Goal: Task Accomplishment & Management: Complete application form

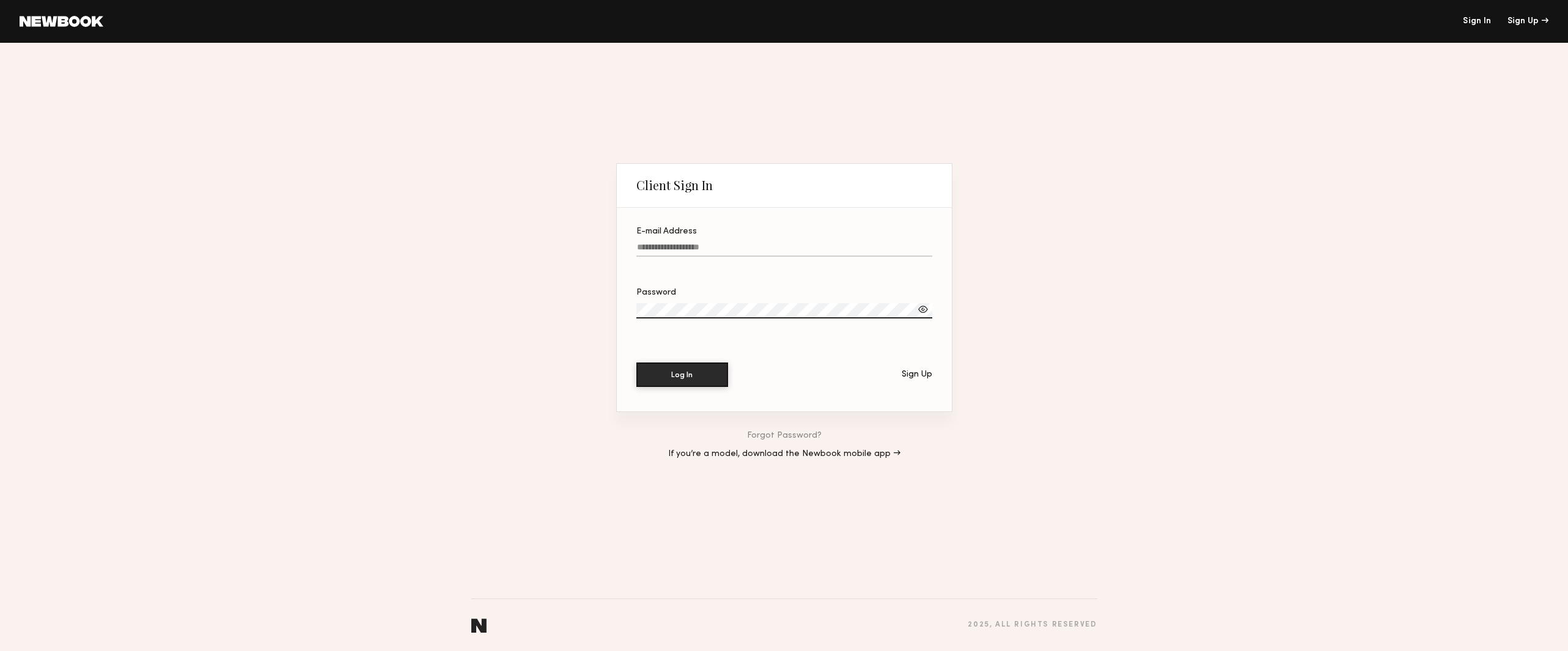
click at [671, 248] on input "E-mail Address" at bounding box center [784, 250] width 296 height 14
click at [593, 220] on div "Client Sign In E-mail Address Required Password Log In Sign Up Forgot Password?…" at bounding box center [784, 347] width 1568 height 608
click at [66, 21] on link at bounding box center [61, 22] width 84 height 11
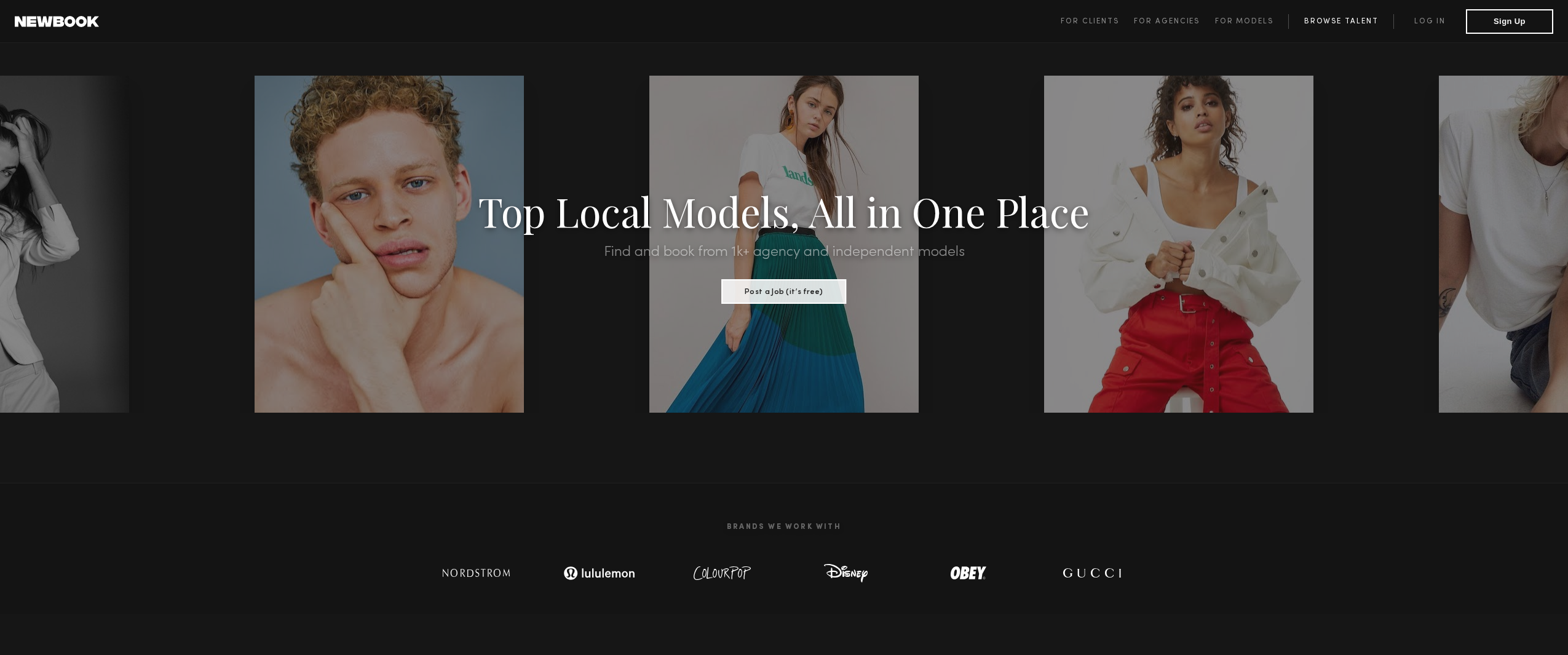
click at [1348, 26] on link "Browse Talent" at bounding box center [1341, 21] width 105 height 15
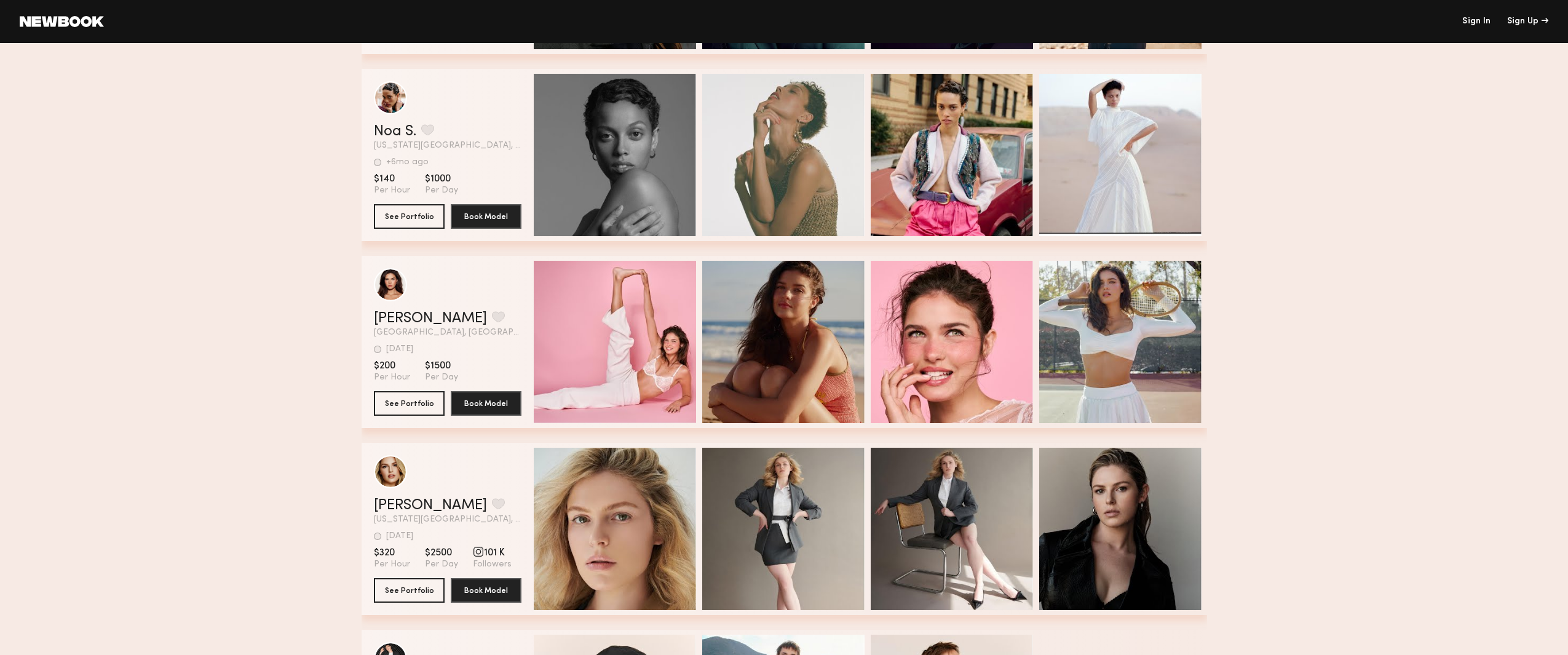
scroll to position [2460, 0]
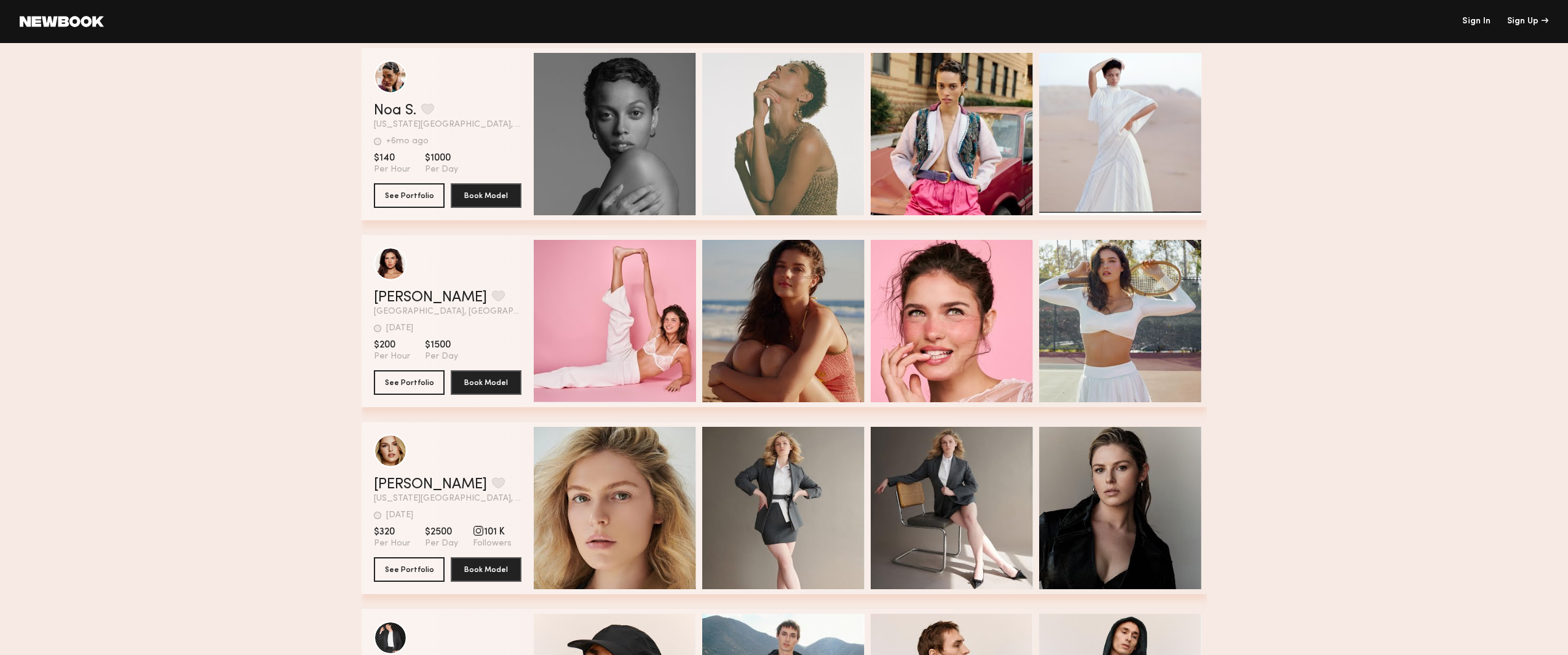
click at [65, 22] on link at bounding box center [61, 22] width 84 height 11
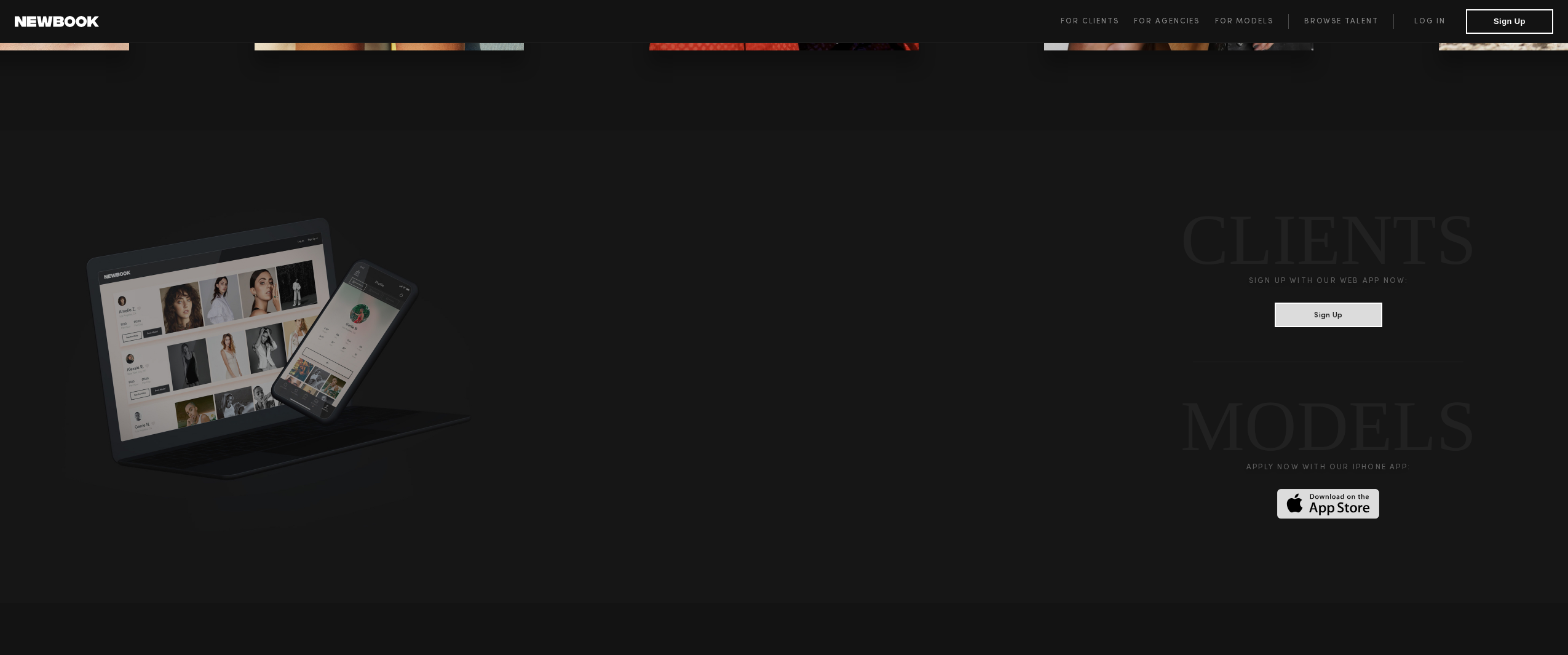
scroll to position [3198, 0]
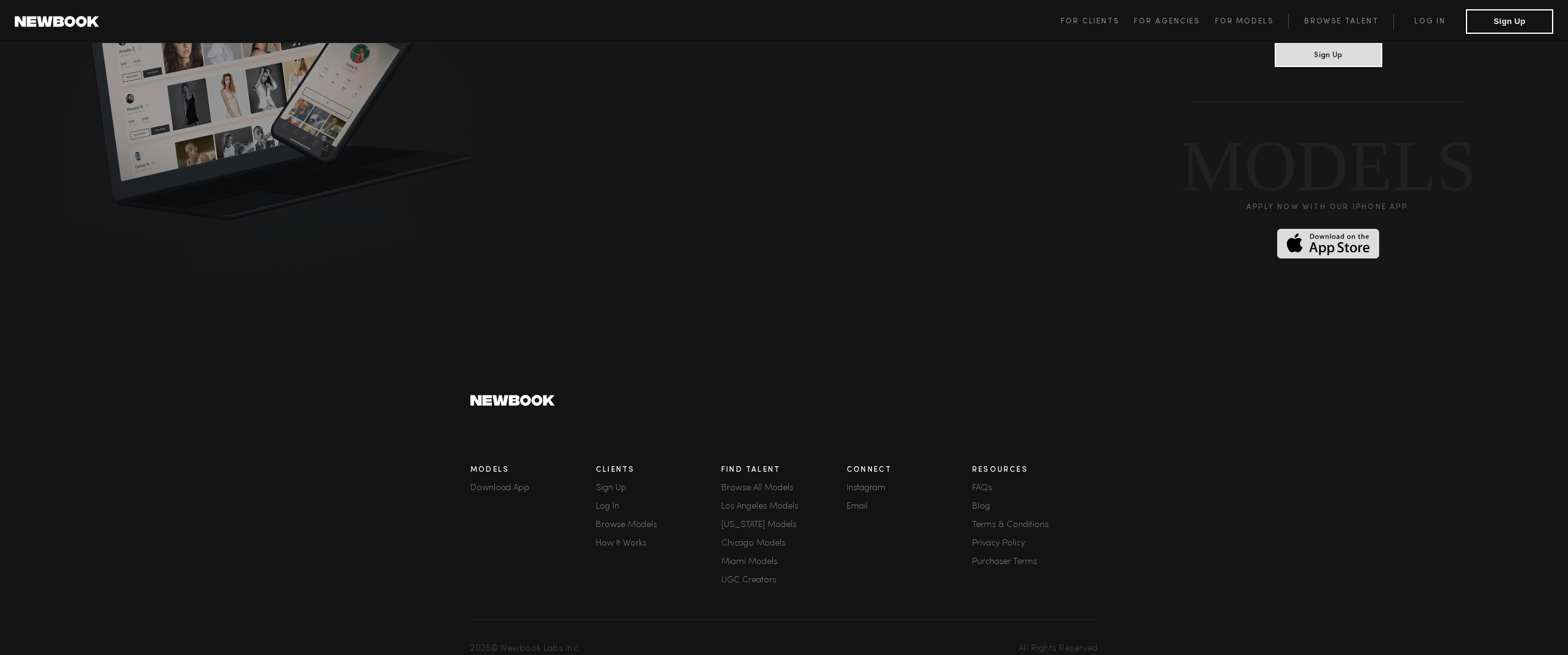
click at [739, 484] on link "Browse All Models" at bounding box center [783, 488] width 125 height 9
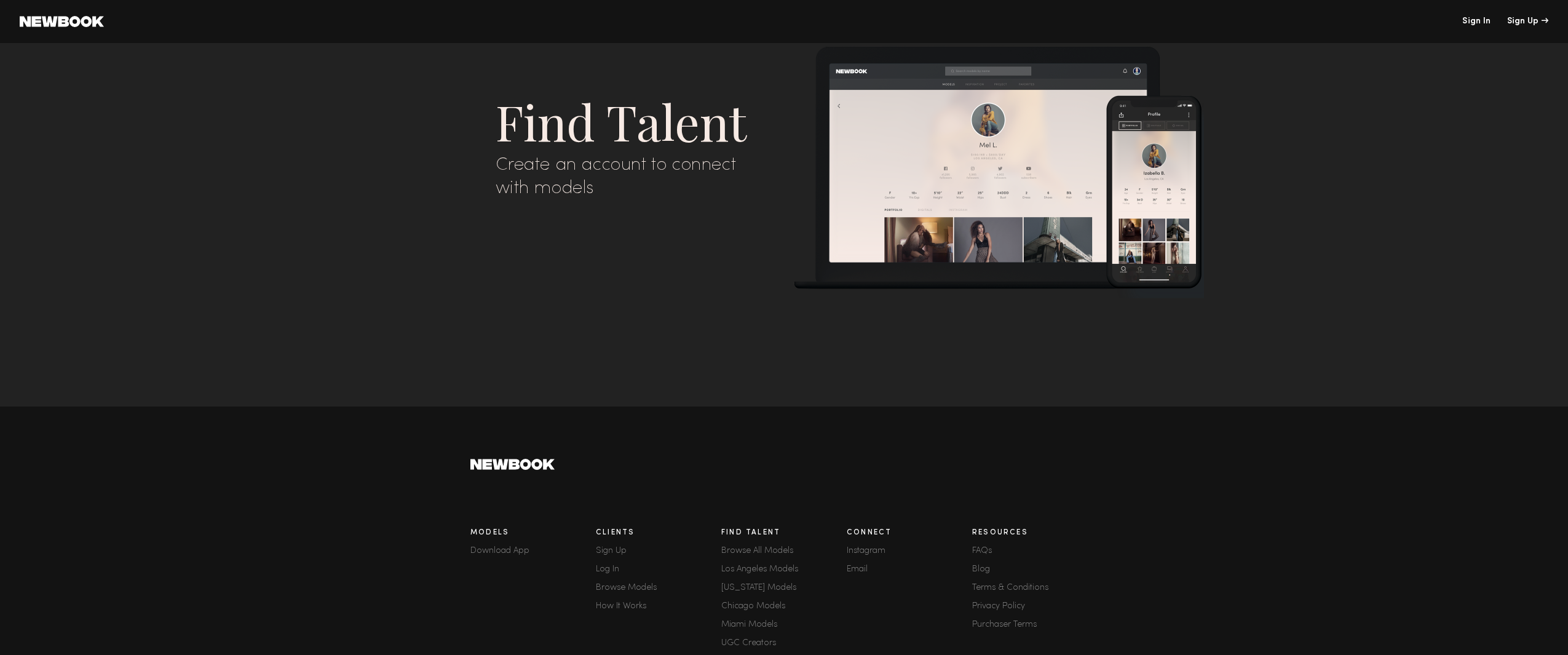
scroll to position [3727, 0]
click at [1516, 22] on div "Sign Up" at bounding box center [1527, 21] width 41 height 9
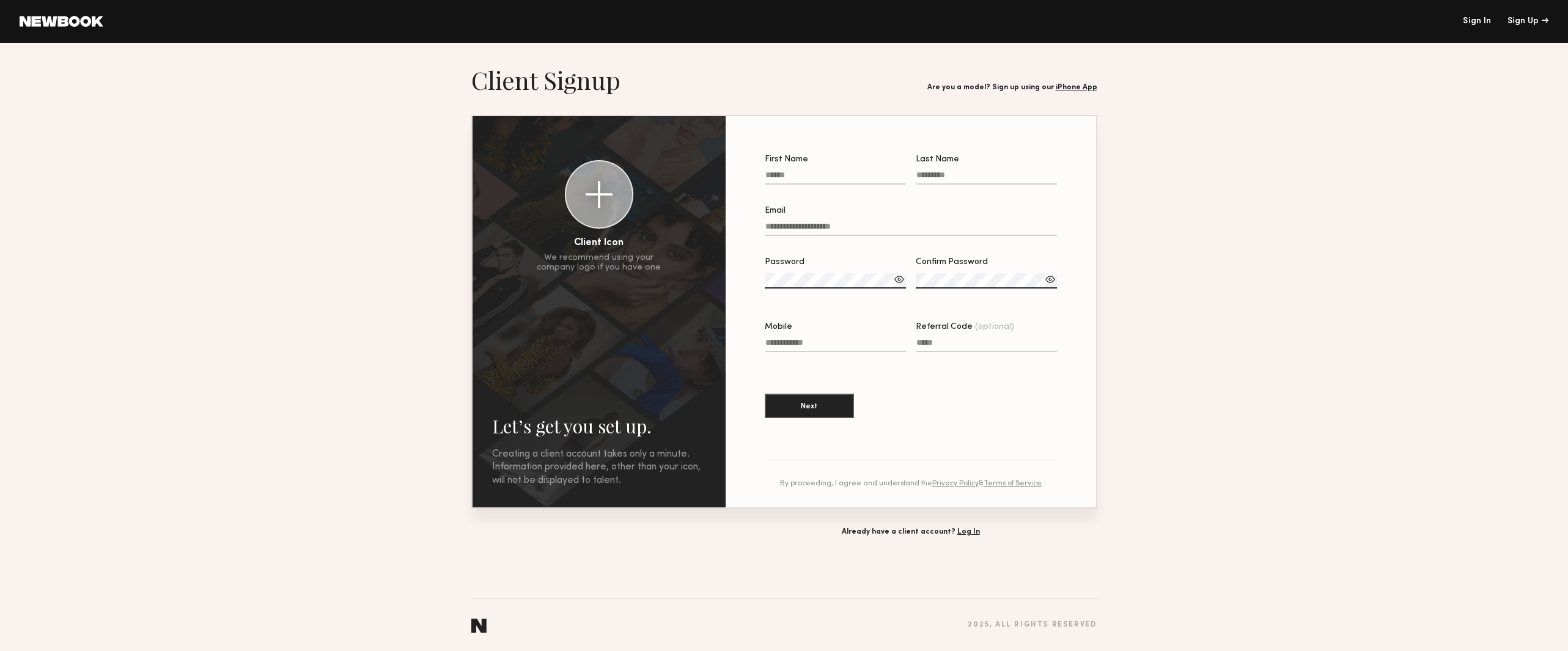
click at [822, 167] on label "First Name" at bounding box center [836, 176] width 141 height 41
click at [822, 171] on input "First Name" at bounding box center [836, 177] width 141 height 14
click at [808, 176] on input "First Name" at bounding box center [836, 177] width 141 height 14
click at [799, 184] on input "First Name" at bounding box center [836, 177] width 141 height 14
type input "*******"
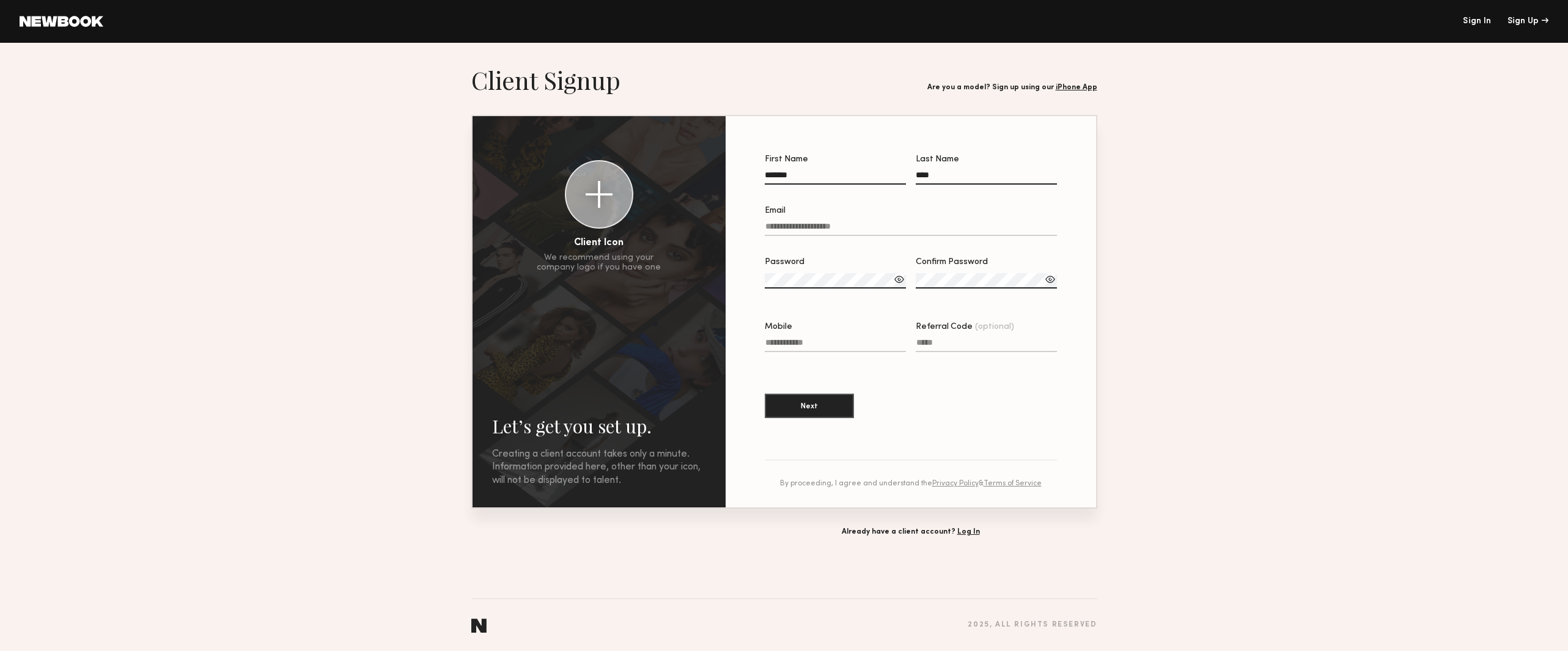
type input "****"
type input "**********"
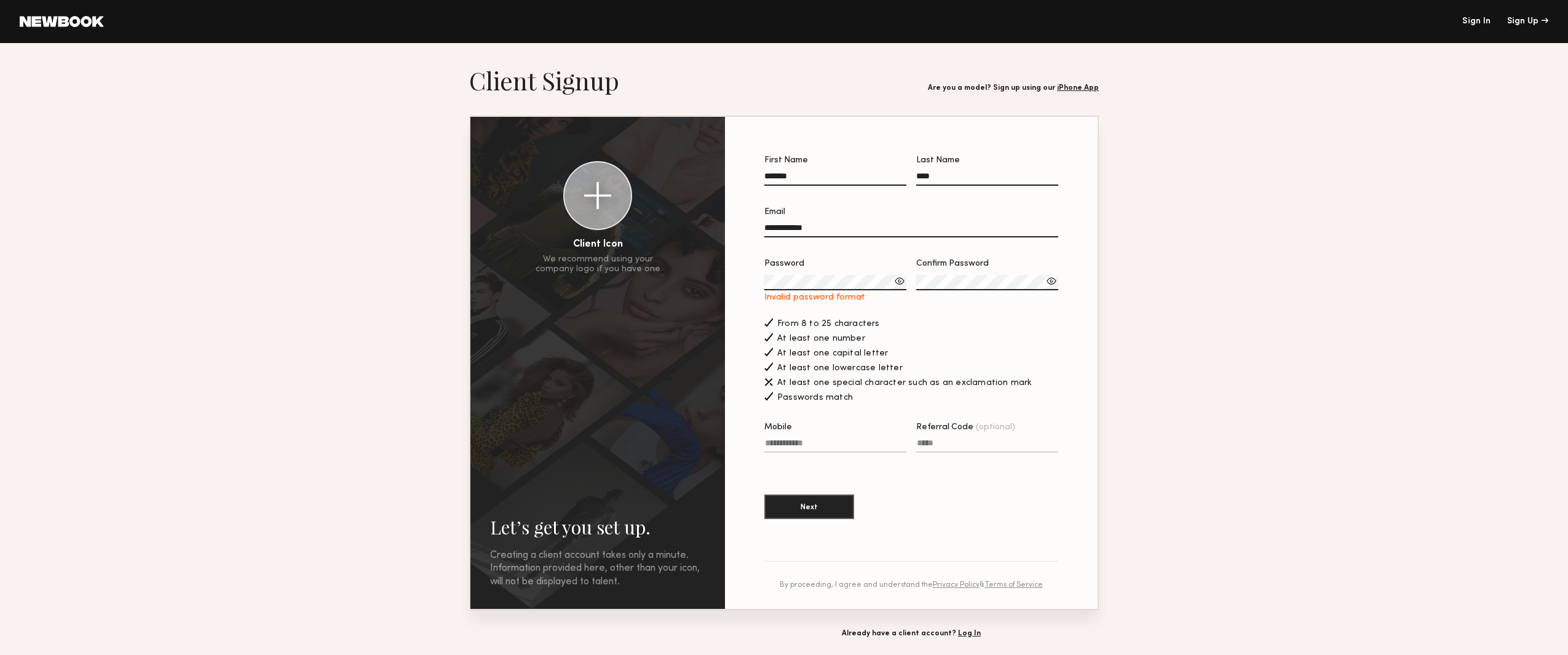
click at [894, 287] on div at bounding box center [899, 280] width 12 height 12
click at [840, 308] on div "Password Confirm Password Passwords must match" at bounding box center [912, 287] width 294 height 56
click at [805, 453] on input "Mobile" at bounding box center [836, 445] width 142 height 14
type input "**********"
click at [807, 518] on button "Next" at bounding box center [809, 506] width 90 height 25
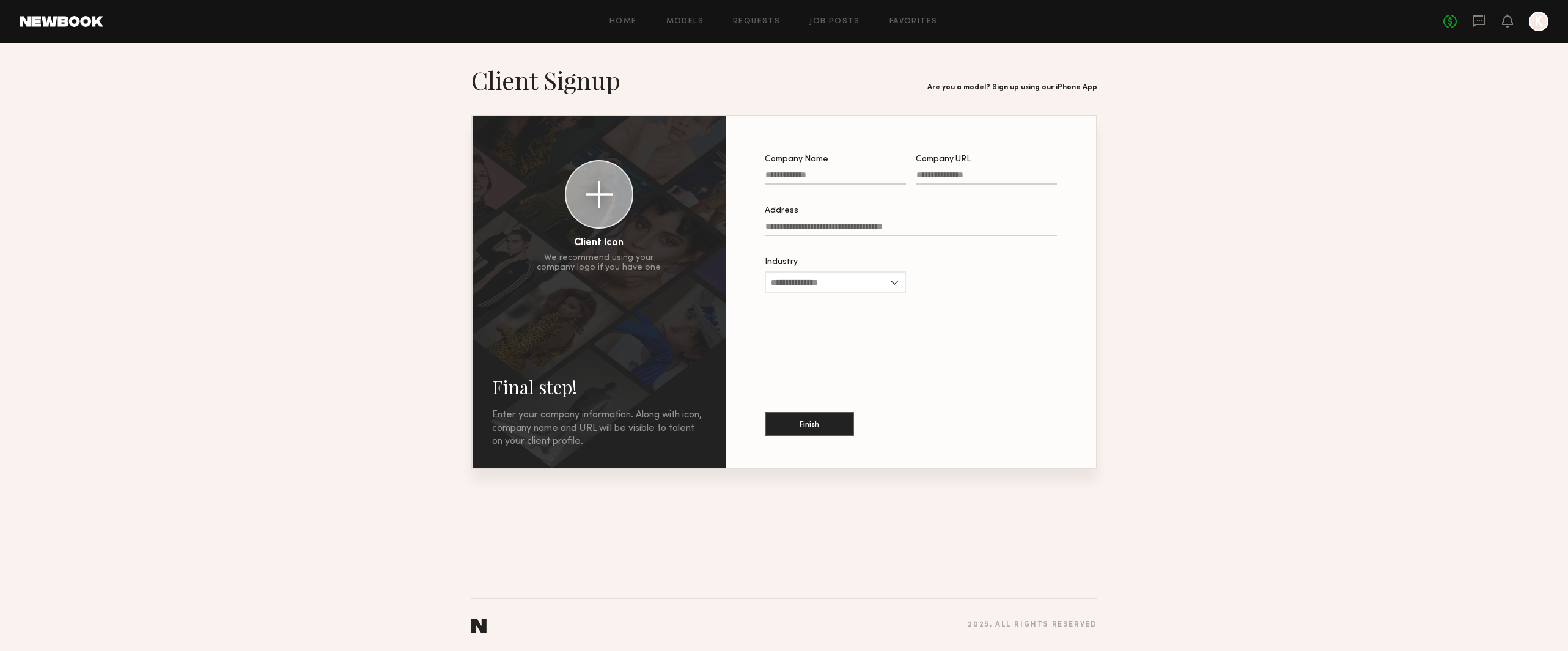
click at [829, 176] on input "Company Name" at bounding box center [836, 177] width 141 height 14
type input "********"
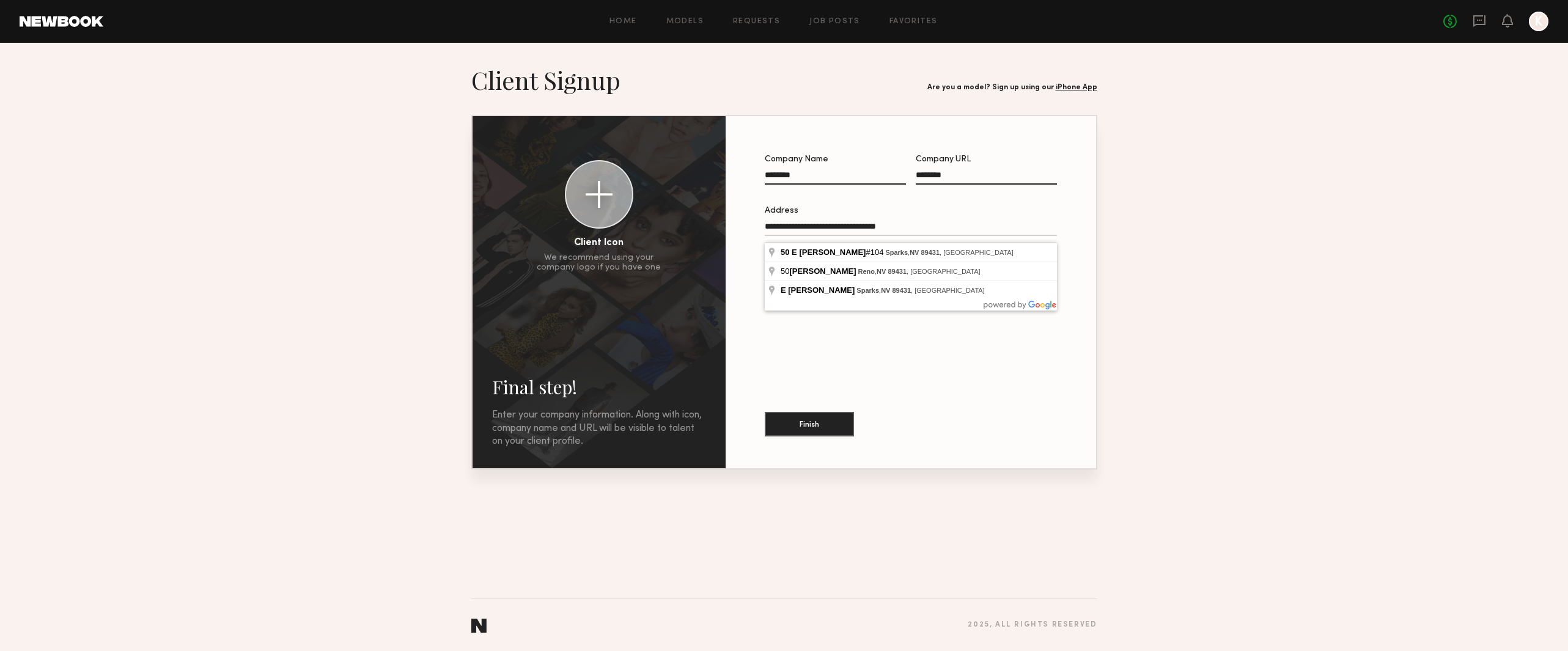
click at [1118, 207] on section "**********" at bounding box center [784, 267] width 1568 height 405
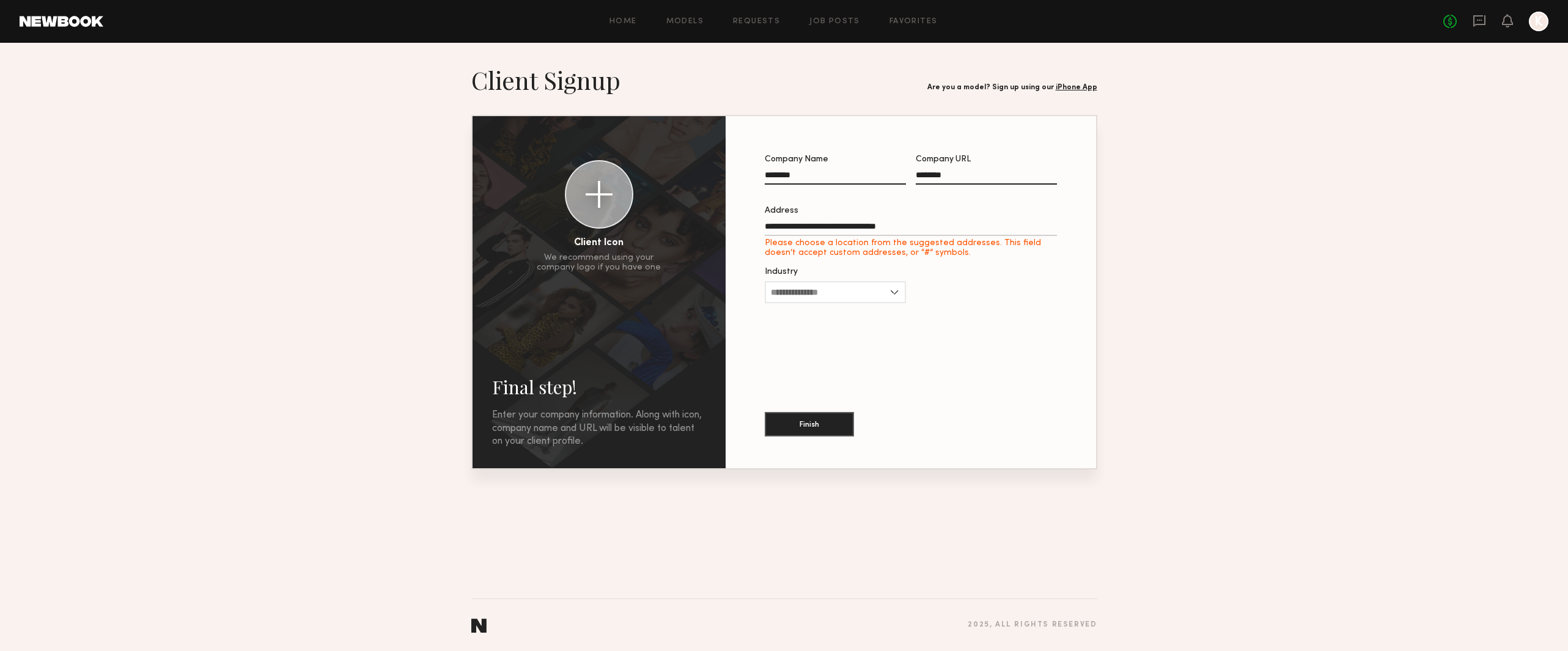
click at [924, 229] on input "**********" at bounding box center [911, 228] width 293 height 14
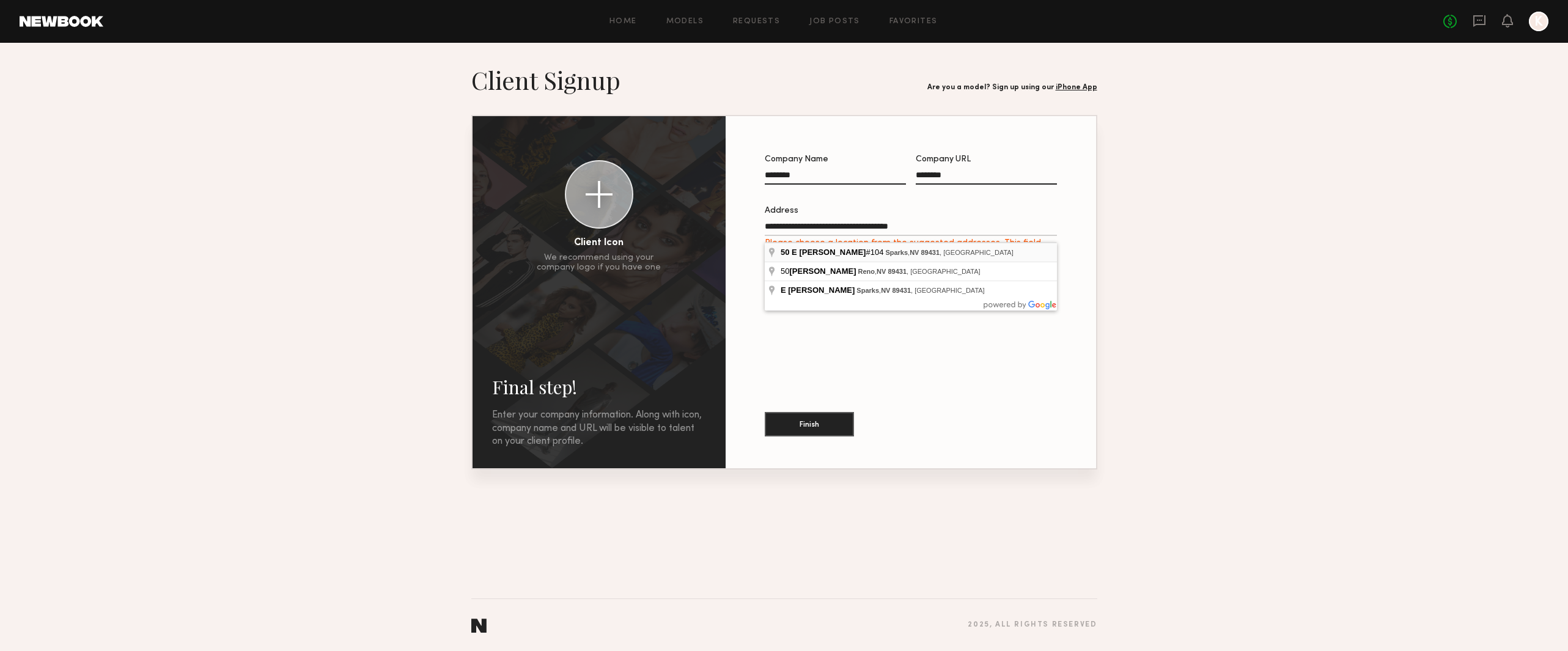
type input "**********"
click at [862, 293] on input "Industry" at bounding box center [836, 282] width 141 height 22
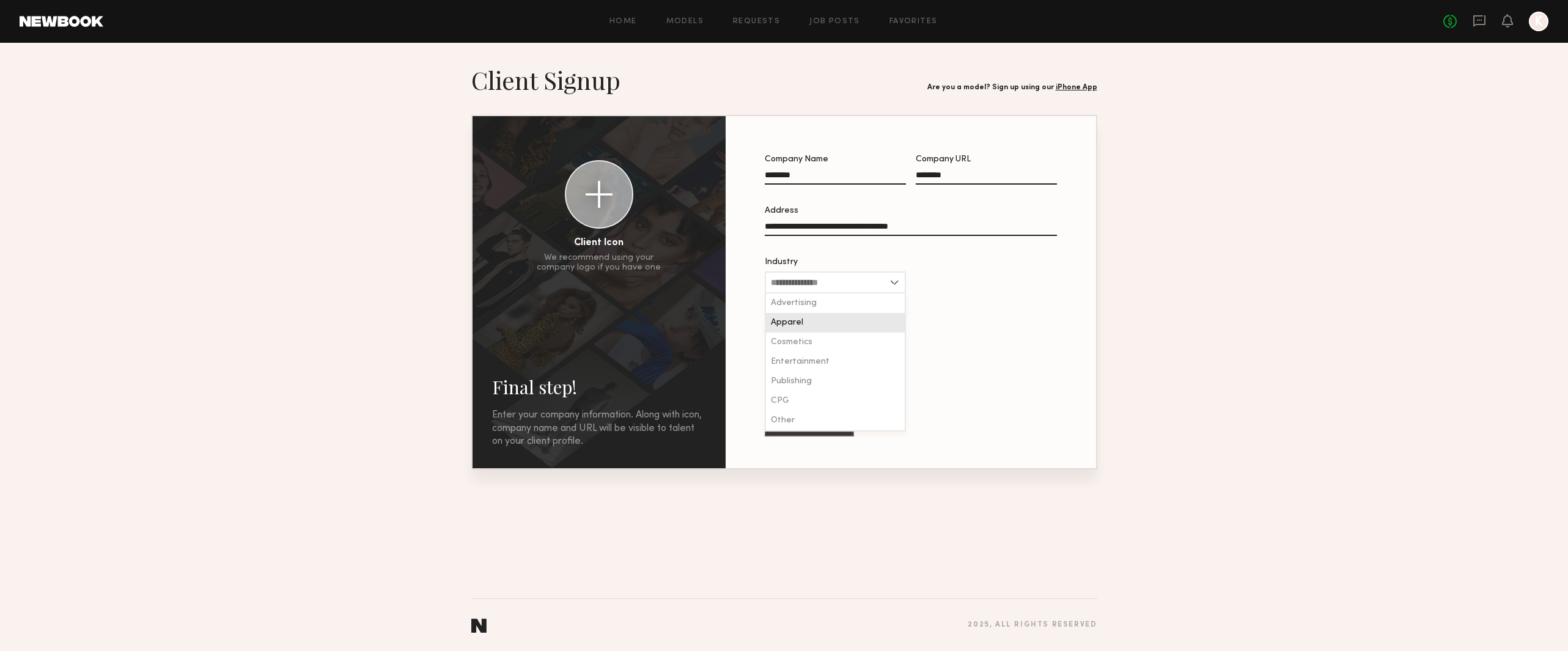
click at [804, 332] on div "Apparel" at bounding box center [835, 323] width 139 height 20
type input "*******"
click at [807, 427] on button "Finish" at bounding box center [810, 423] width 89 height 24
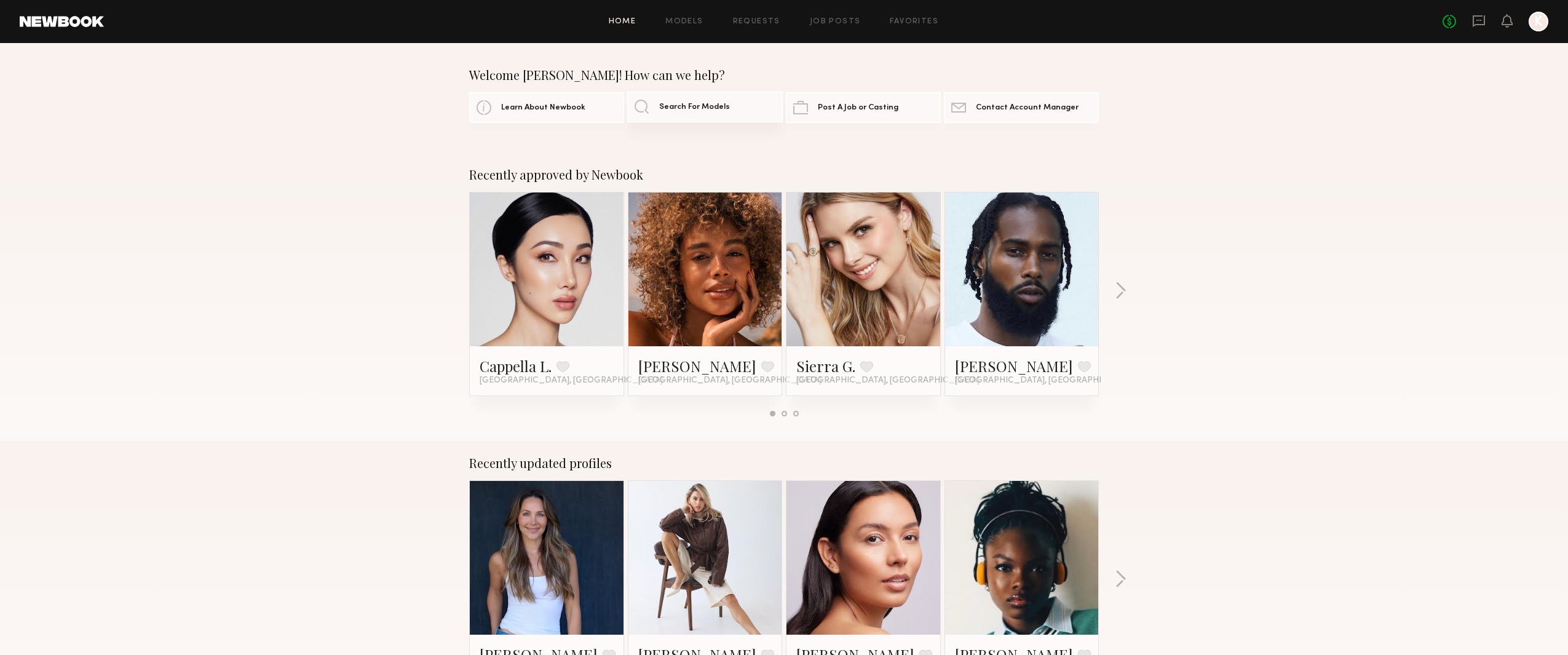
click at [736, 114] on link "Search For Models" at bounding box center [705, 107] width 155 height 31
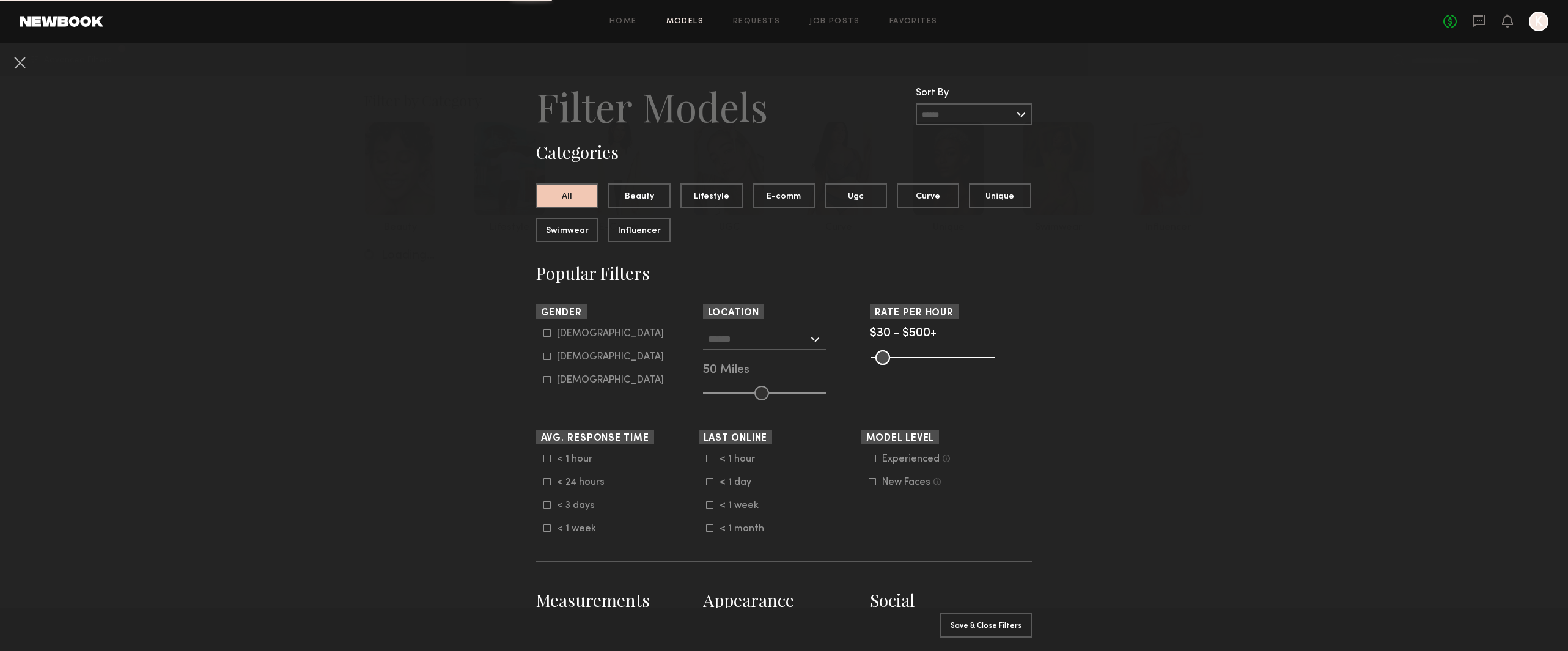
click at [806, 339] on div at bounding box center [765, 339] width 124 height 22
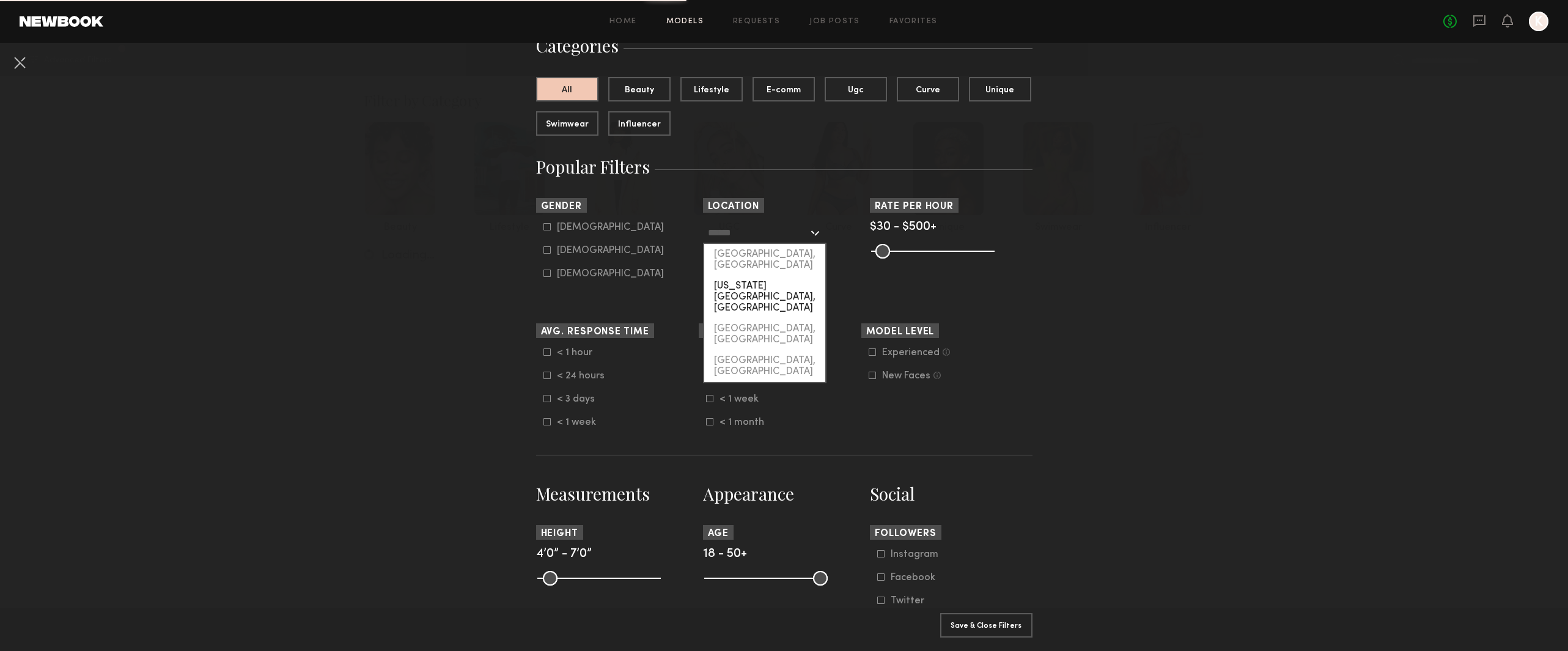
scroll to position [122, 0]
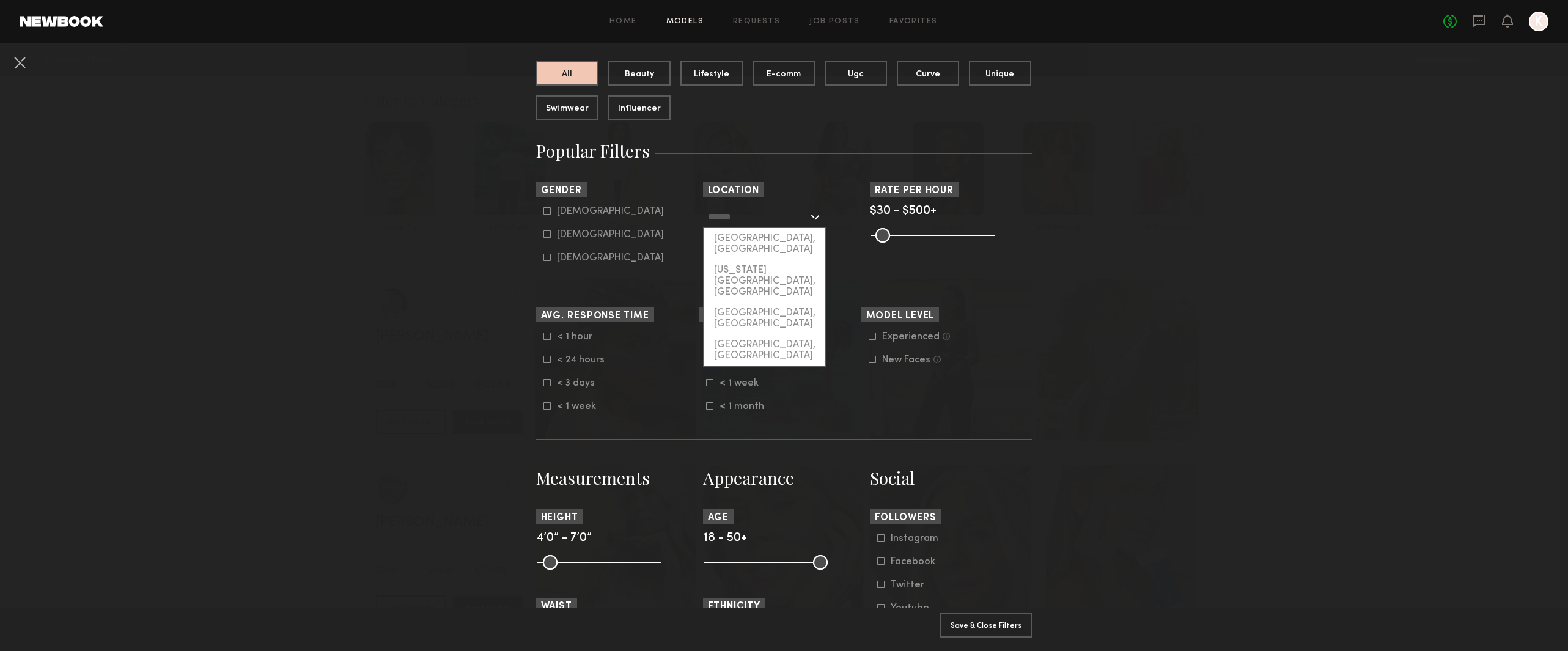
click at [978, 230] on input "range" at bounding box center [933, 236] width 124 height 15
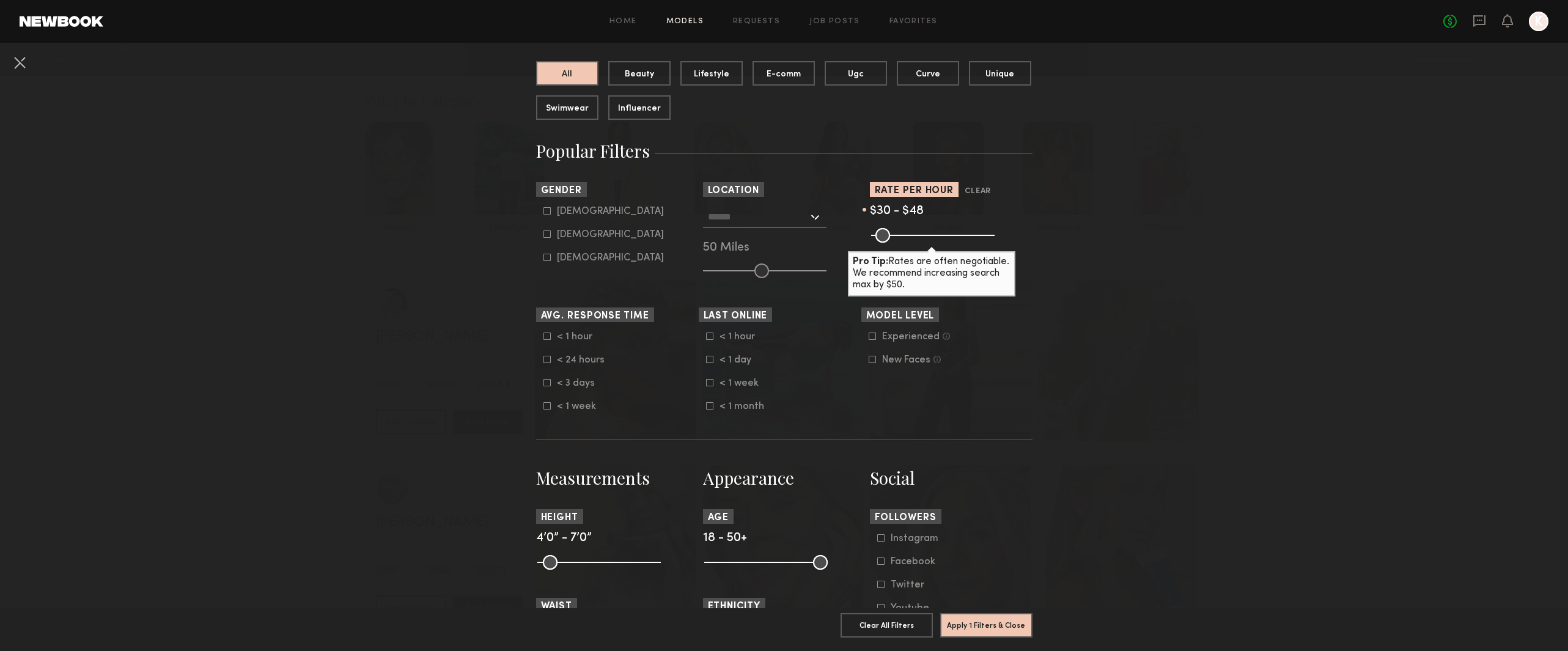
drag, startPoint x: 975, startPoint y: 233, endPoint x: 878, endPoint y: 232, distance: 97.0
click at [878, 232] on input "range" at bounding box center [933, 236] width 124 height 15
type input "**"
click at [882, 231] on input "range" at bounding box center [933, 236] width 124 height 15
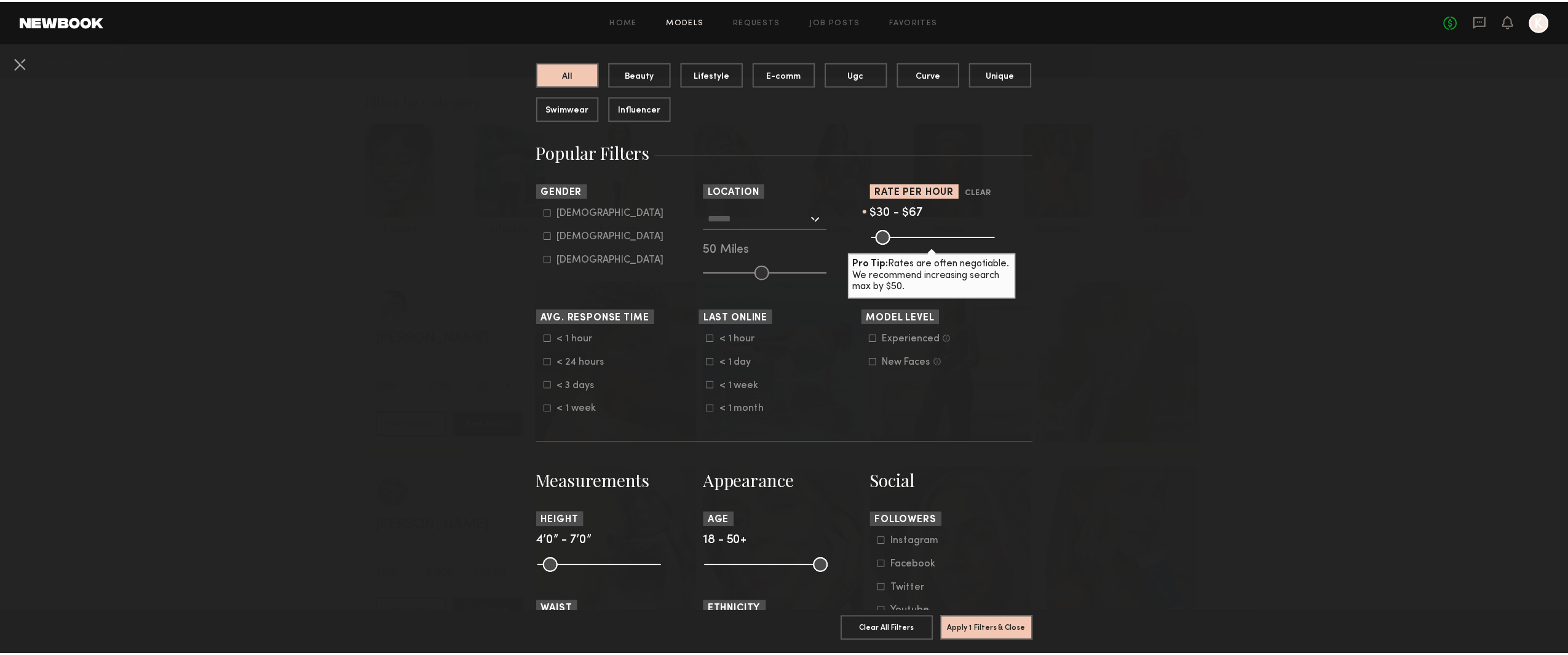
scroll to position [492, 0]
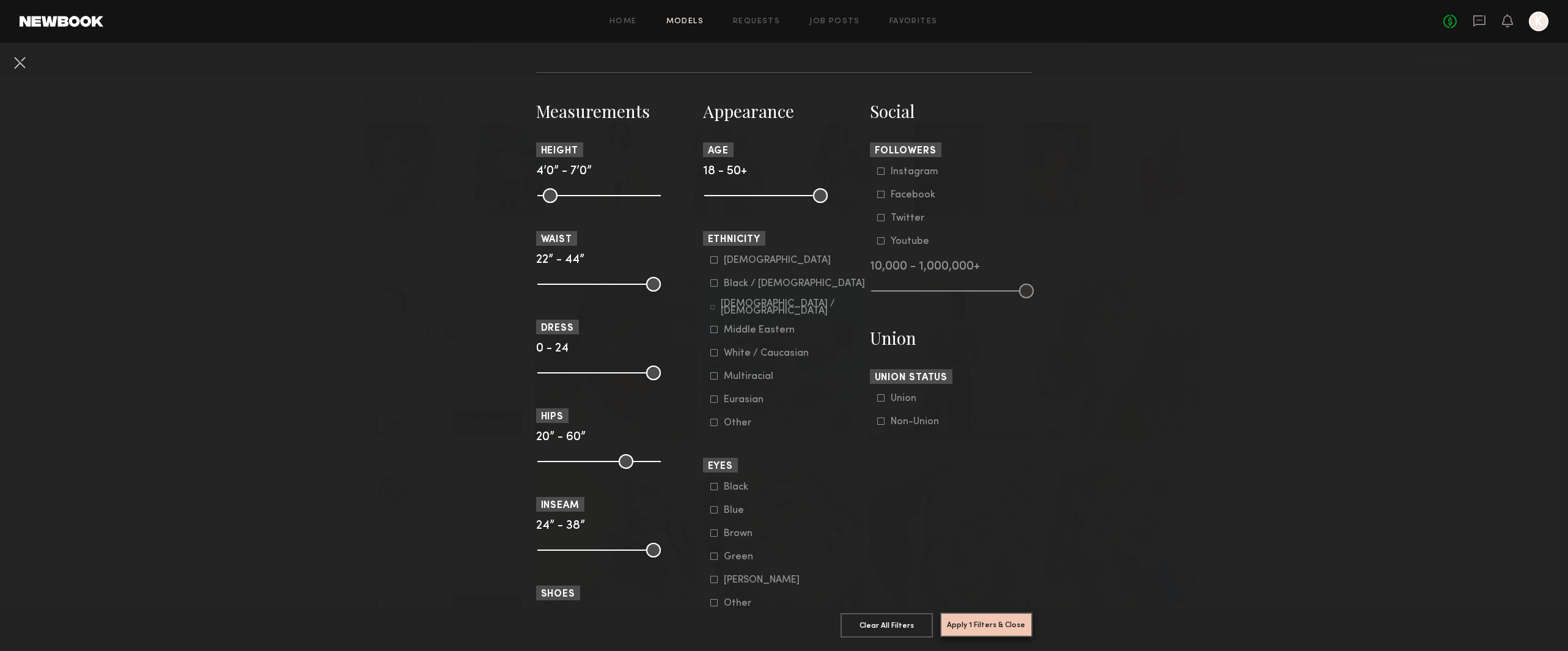
click at [973, 615] on button "Apply 1 Filters & Close" at bounding box center [987, 625] width 93 height 24
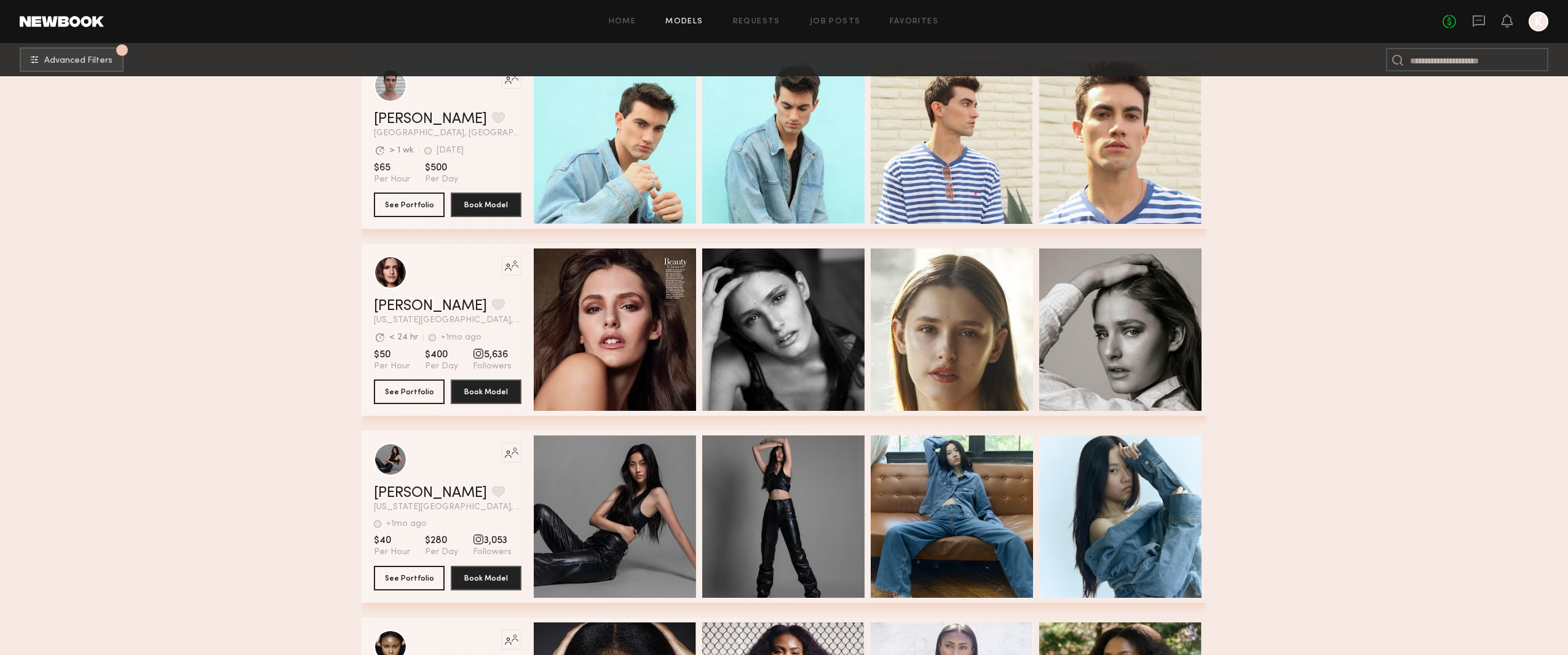
scroll to position [2282, 0]
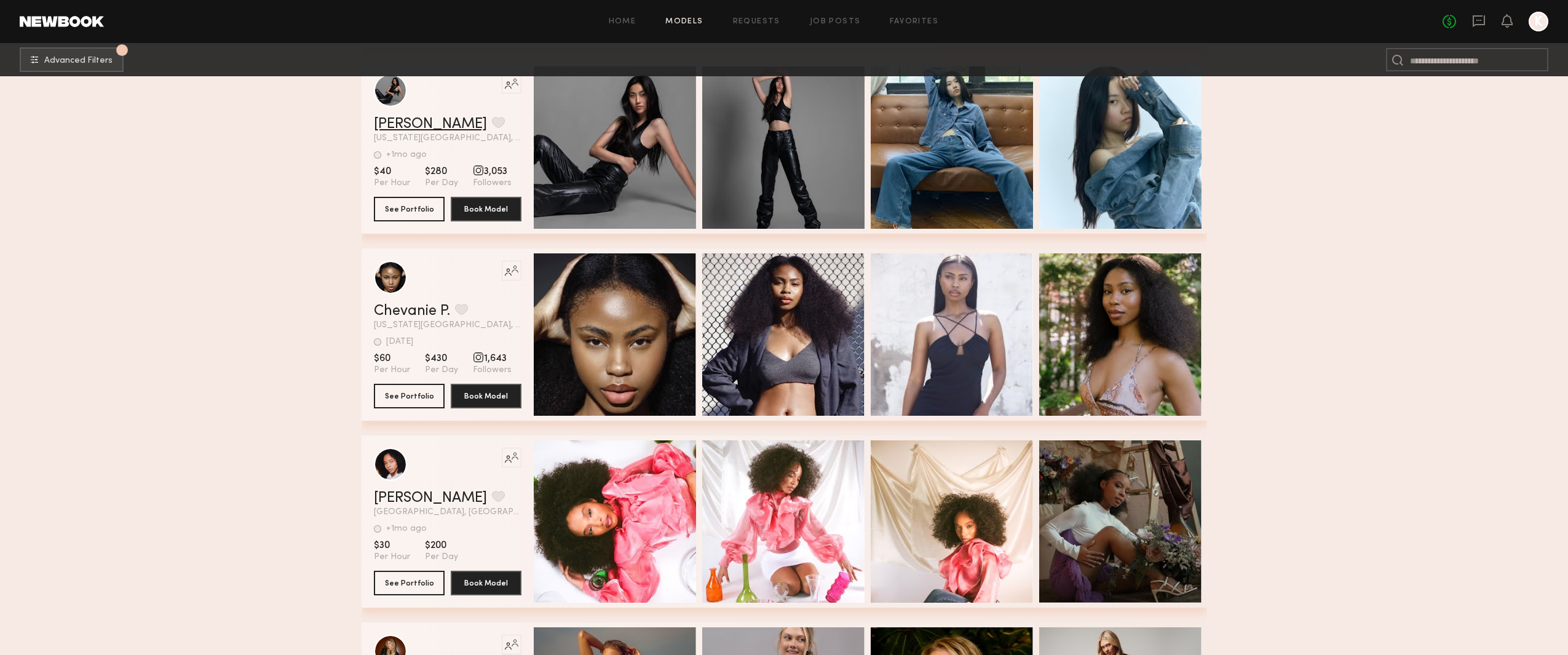
click at [405, 132] on link "[PERSON_NAME]" at bounding box center [430, 124] width 113 height 15
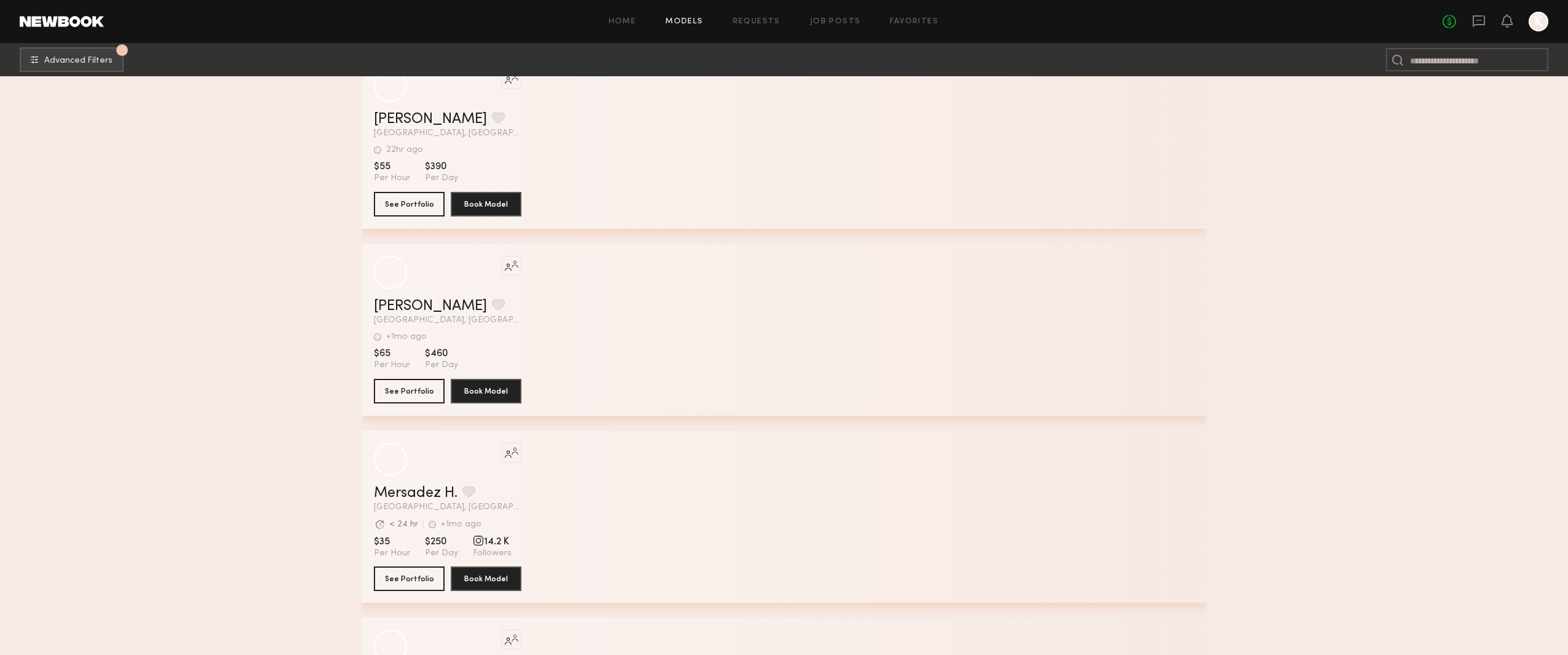
scroll to position [11318, 0]
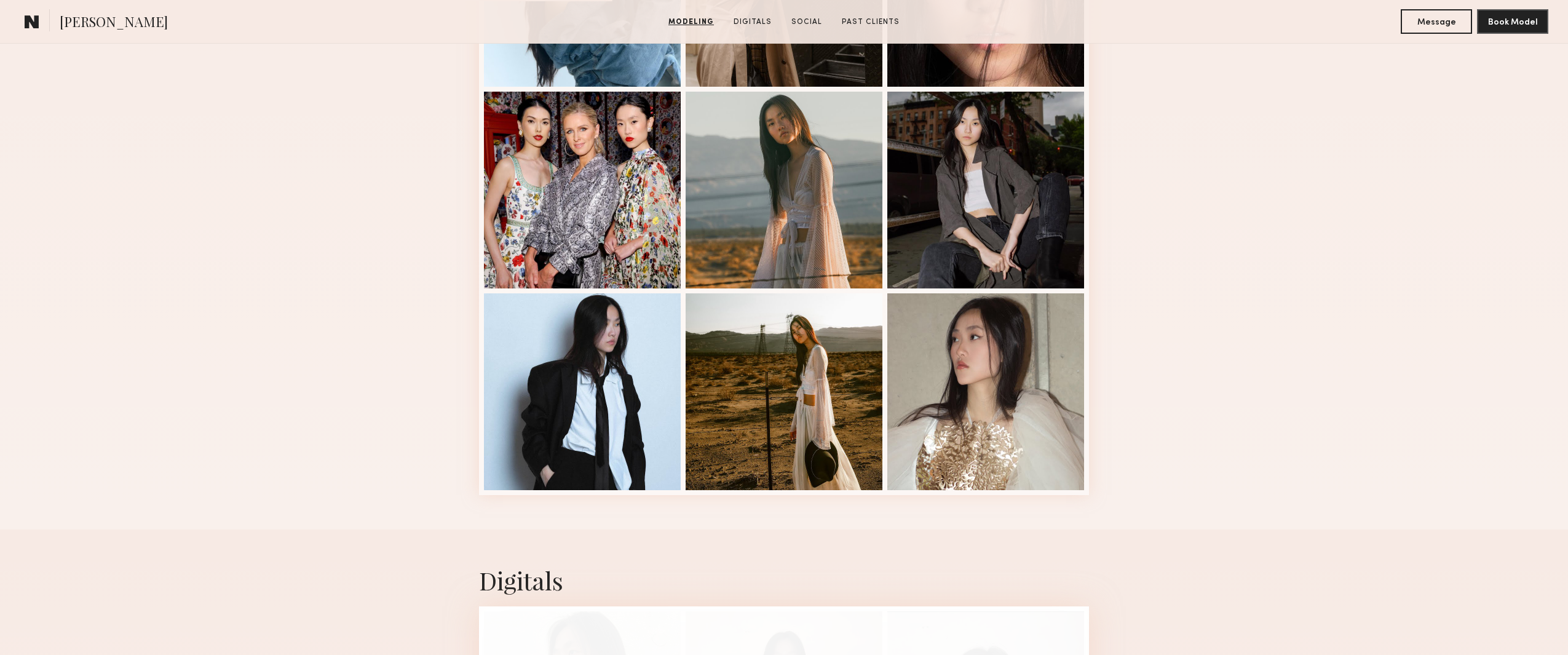
scroll to position [676, 0]
click at [32, 26] on common-icon at bounding box center [32, 22] width 15 height 16
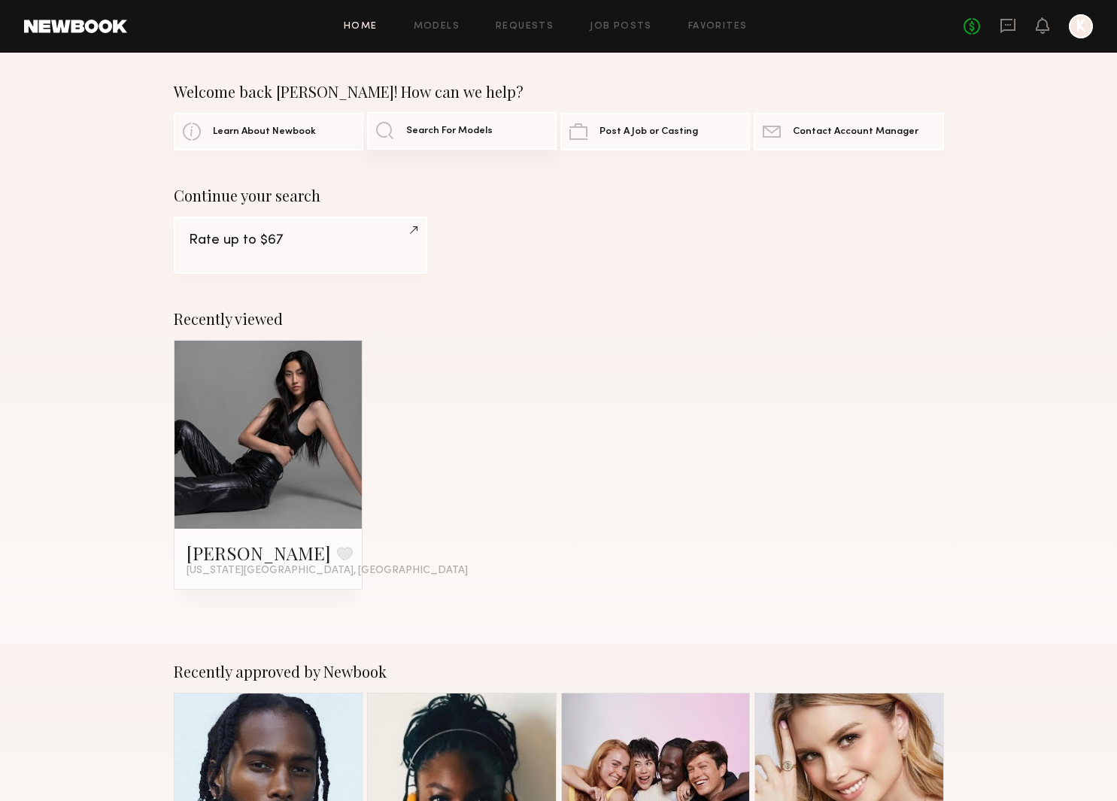
click at [486, 135] on span "Search For Models" at bounding box center [449, 131] width 86 height 10
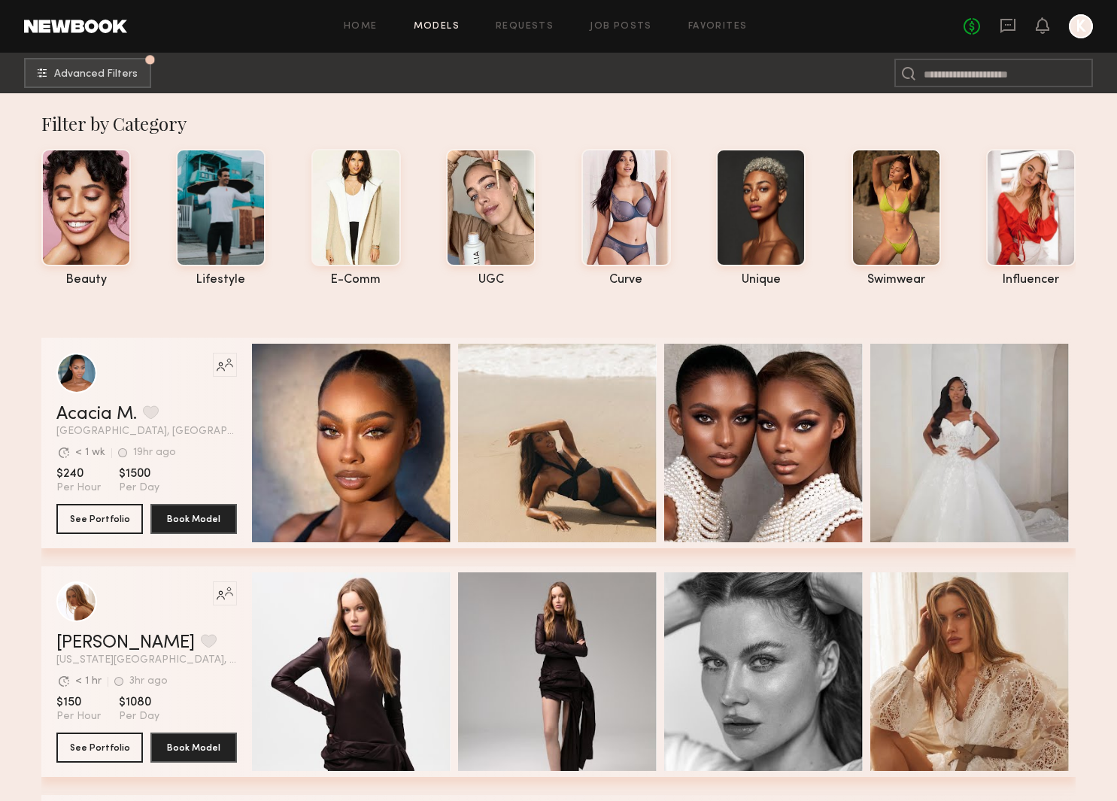
click at [833, 122] on div "Filter by Category" at bounding box center [558, 123] width 1034 height 24
click at [107, 69] on span "Advanced Filters" at bounding box center [95, 73] width 83 height 11
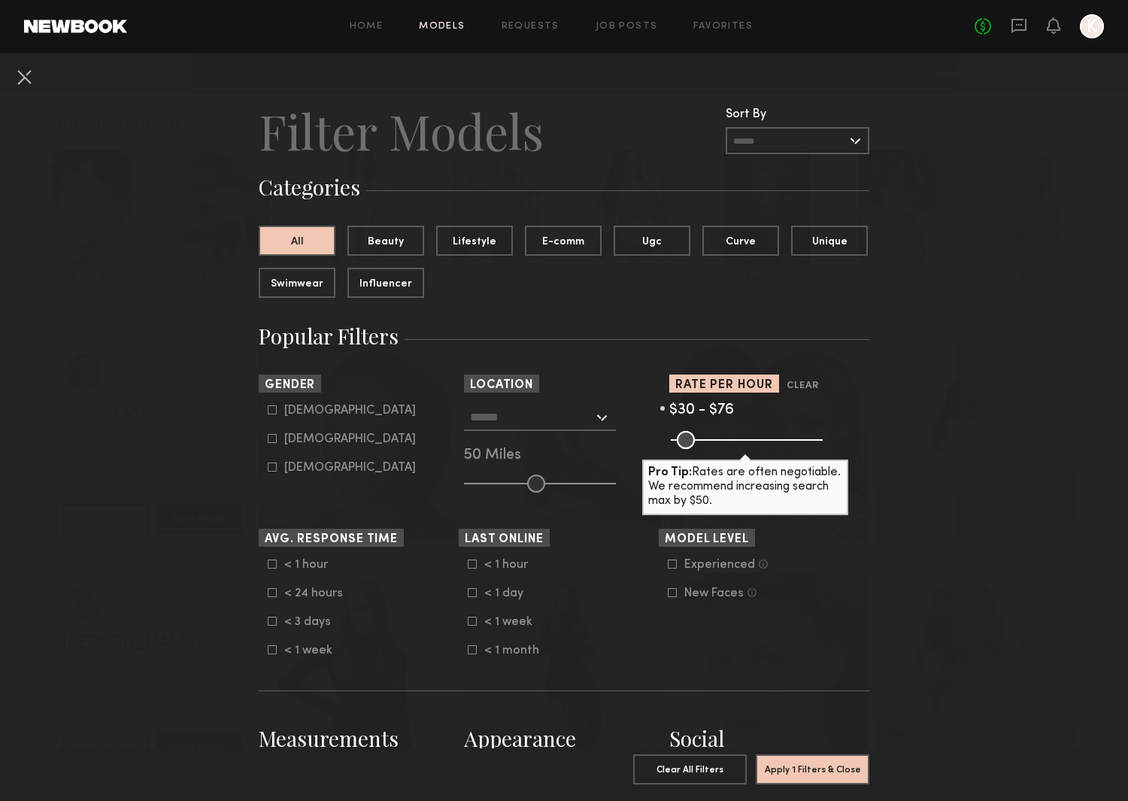
drag, startPoint x: 807, startPoint y: 441, endPoint x: 687, endPoint y: 453, distance: 120.1
type input "**"
click at [687, 449] on input "range" at bounding box center [747, 440] width 152 height 18
click at [827, 757] on button "Apply 1 Filters & Close" at bounding box center [813, 769] width 114 height 30
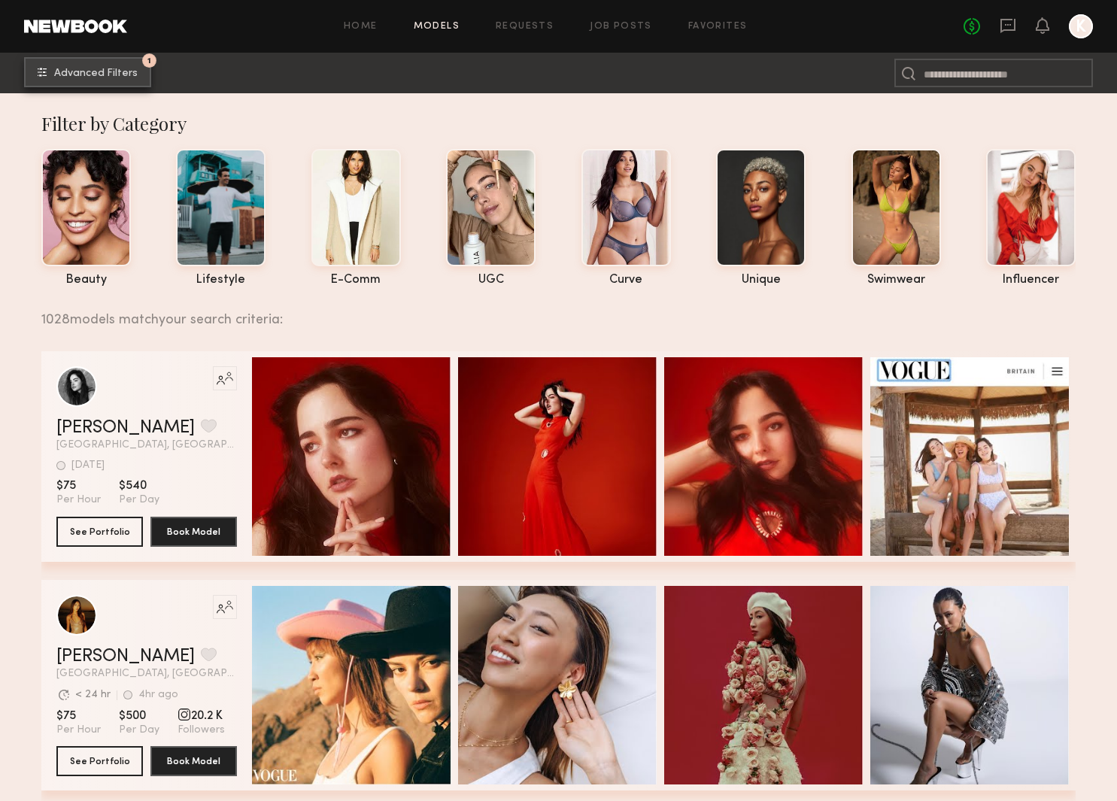
click at [136, 75] on button "1 Advanced Filters" at bounding box center [87, 72] width 127 height 30
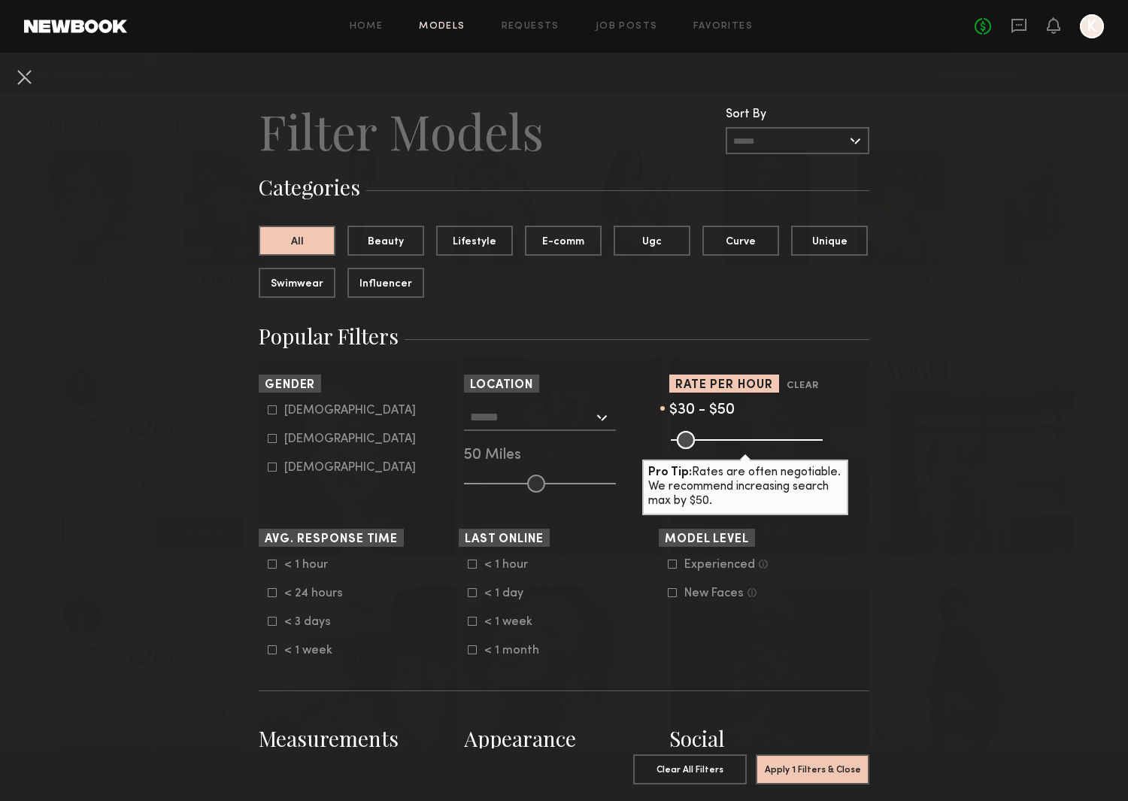
type input "**"
click at [680, 440] on input "range" at bounding box center [747, 440] width 152 height 18
click at [813, 759] on button "Apply 1 Filters & Close" at bounding box center [813, 769] width 114 height 30
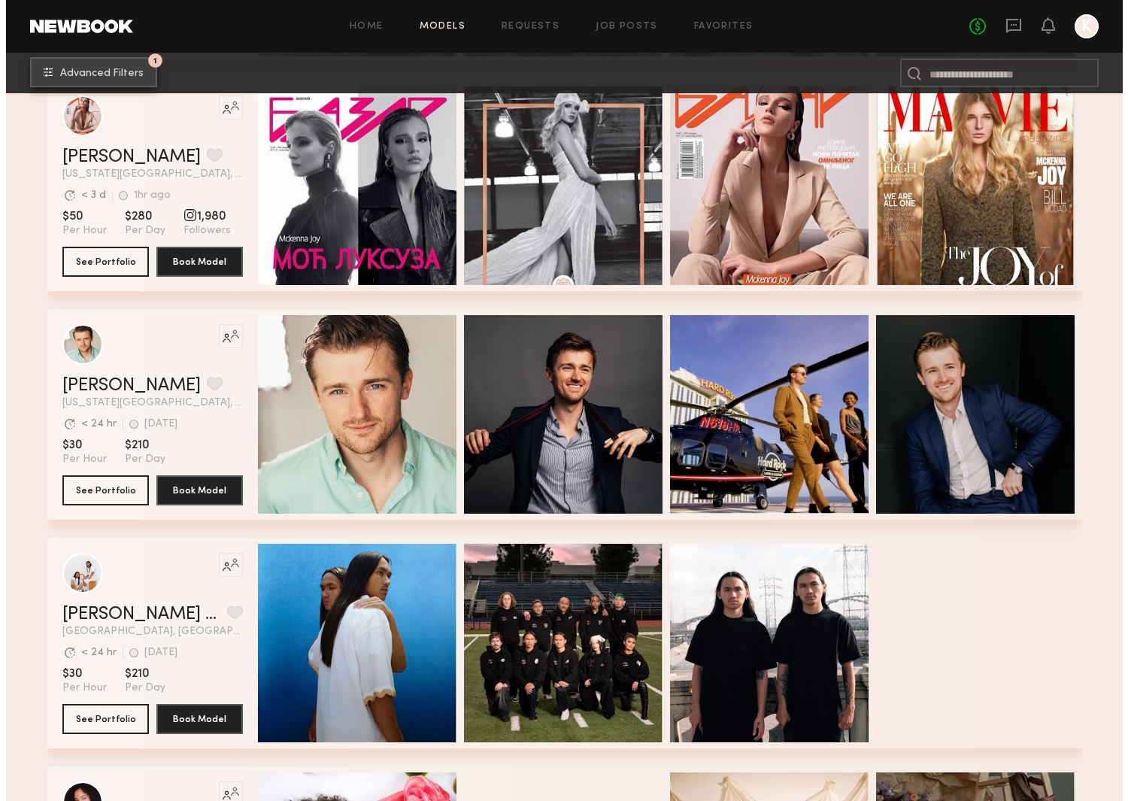
scroll to position [2783, 0]
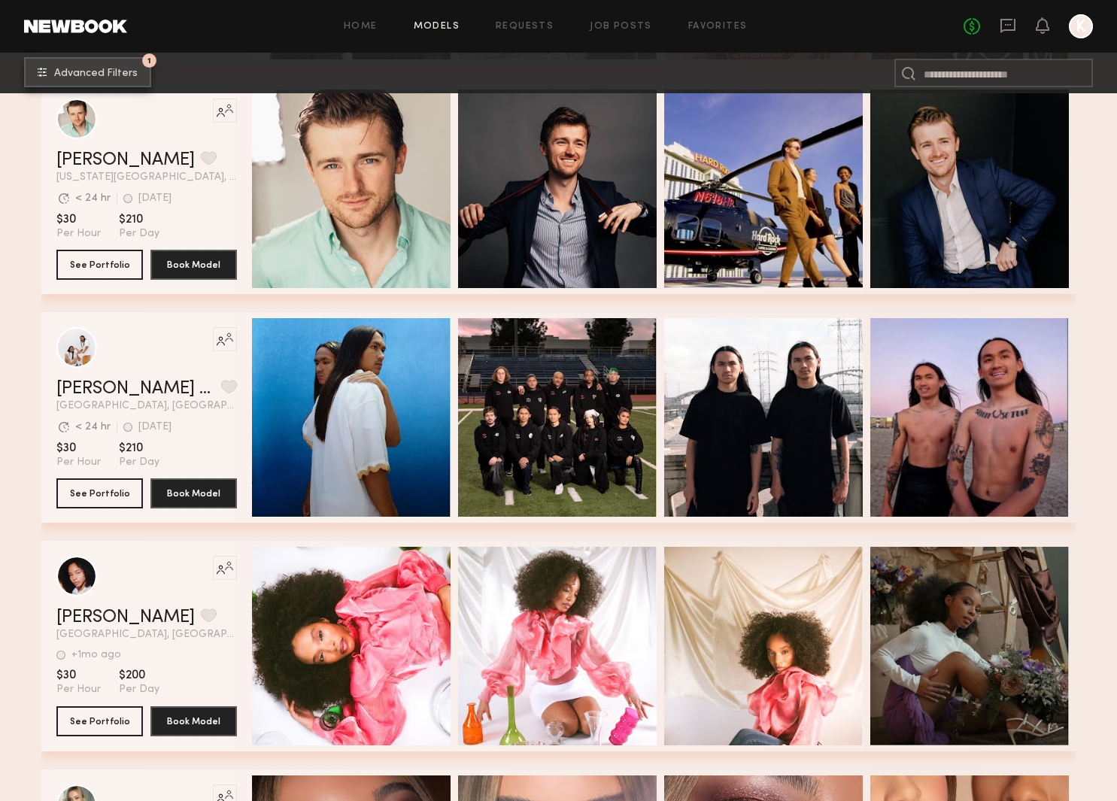
click at [57, 70] on span "Advanced Filters" at bounding box center [95, 73] width 83 height 11
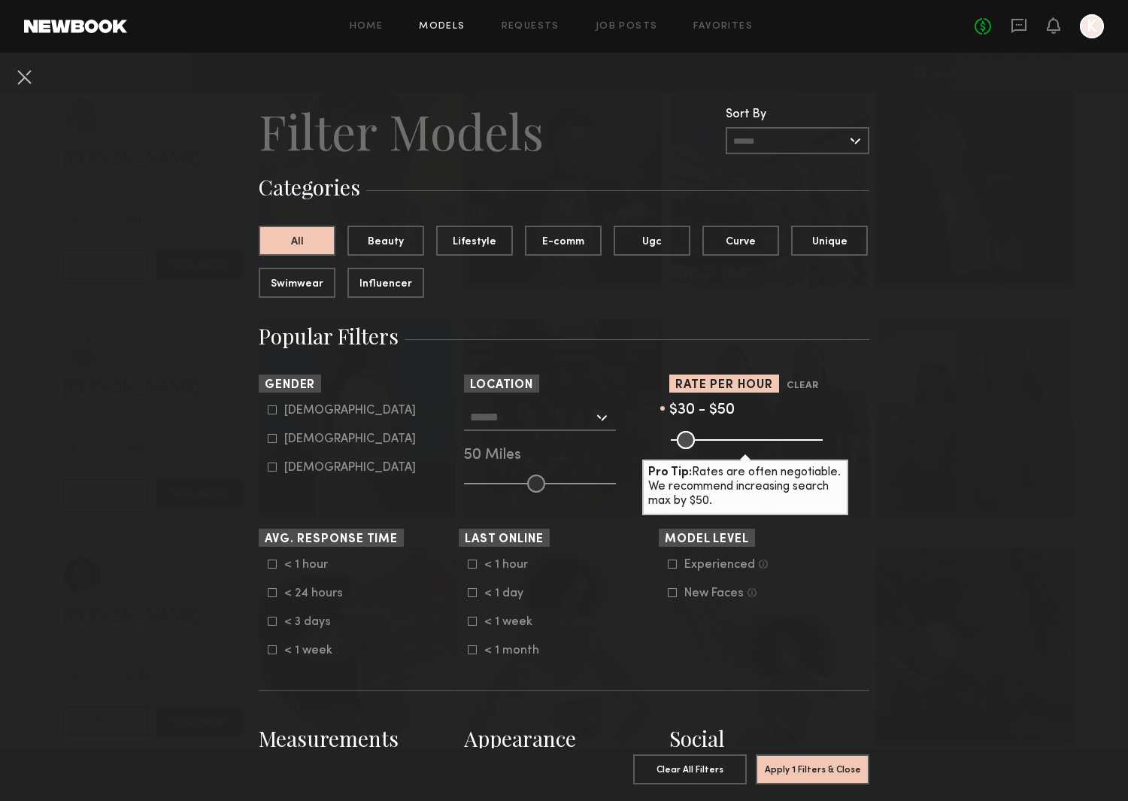
click at [287, 441] on div "[DEMOGRAPHIC_DATA]" at bounding box center [350, 439] width 132 height 9
type input "**"
click at [819, 760] on button "Apply 2 Filters & Close" at bounding box center [813, 769] width 114 height 30
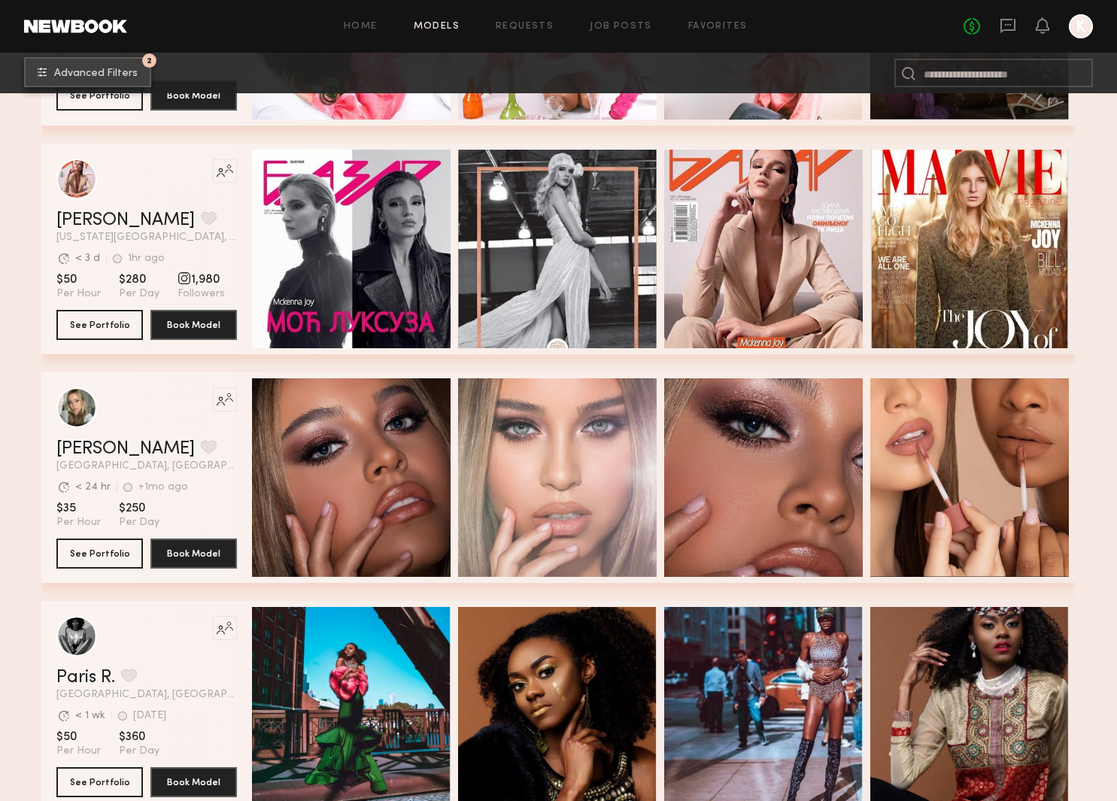
scroll to position [1655, 0]
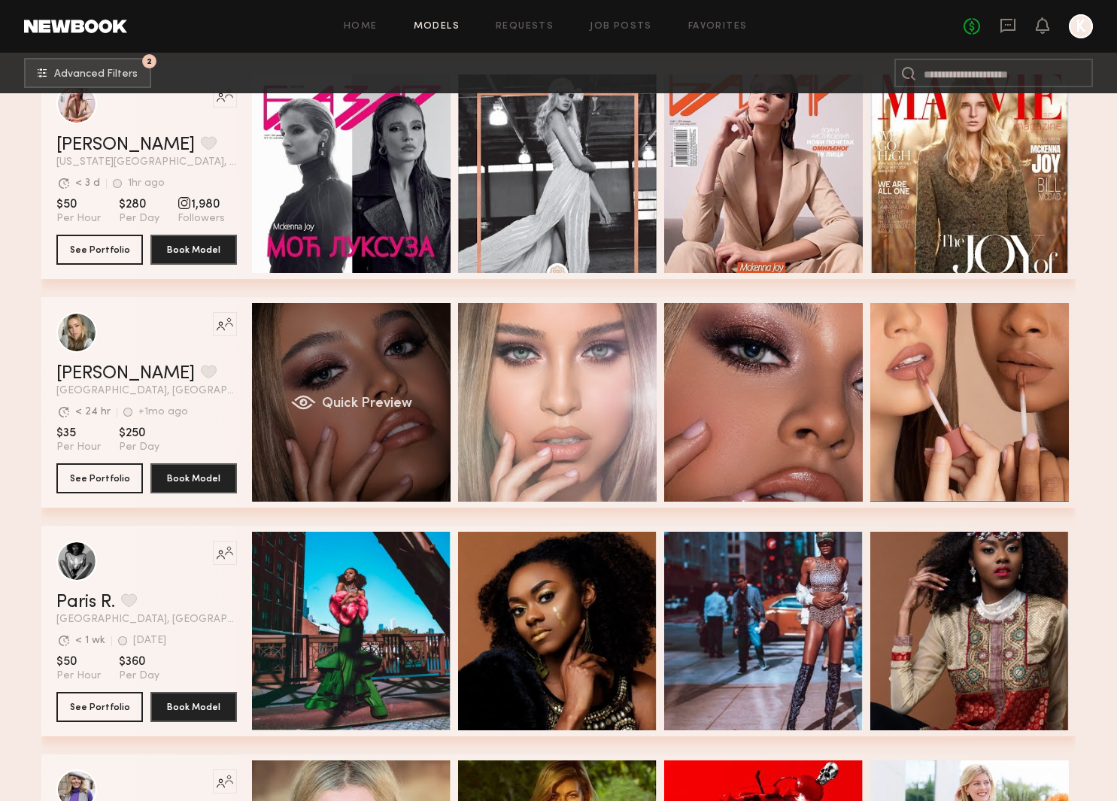
click at [335, 438] on div "Quick Preview" at bounding box center [351, 402] width 199 height 199
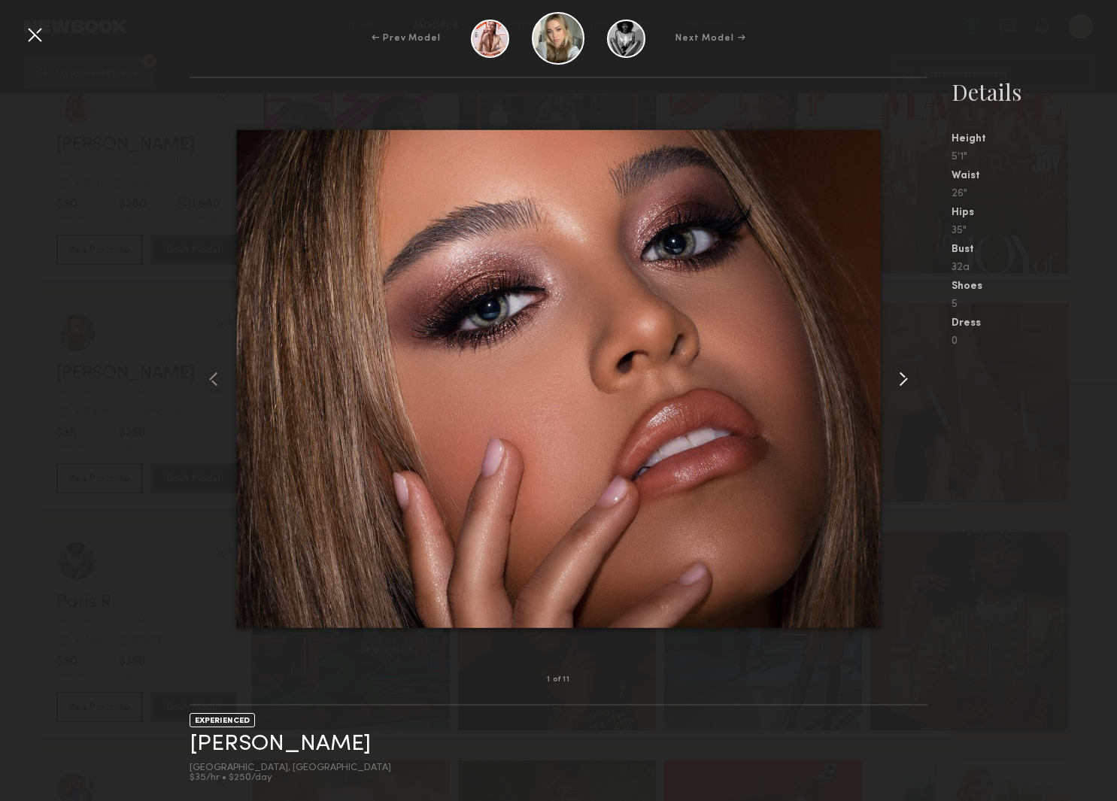
click at [900, 387] on common-icon at bounding box center [903, 379] width 24 height 24
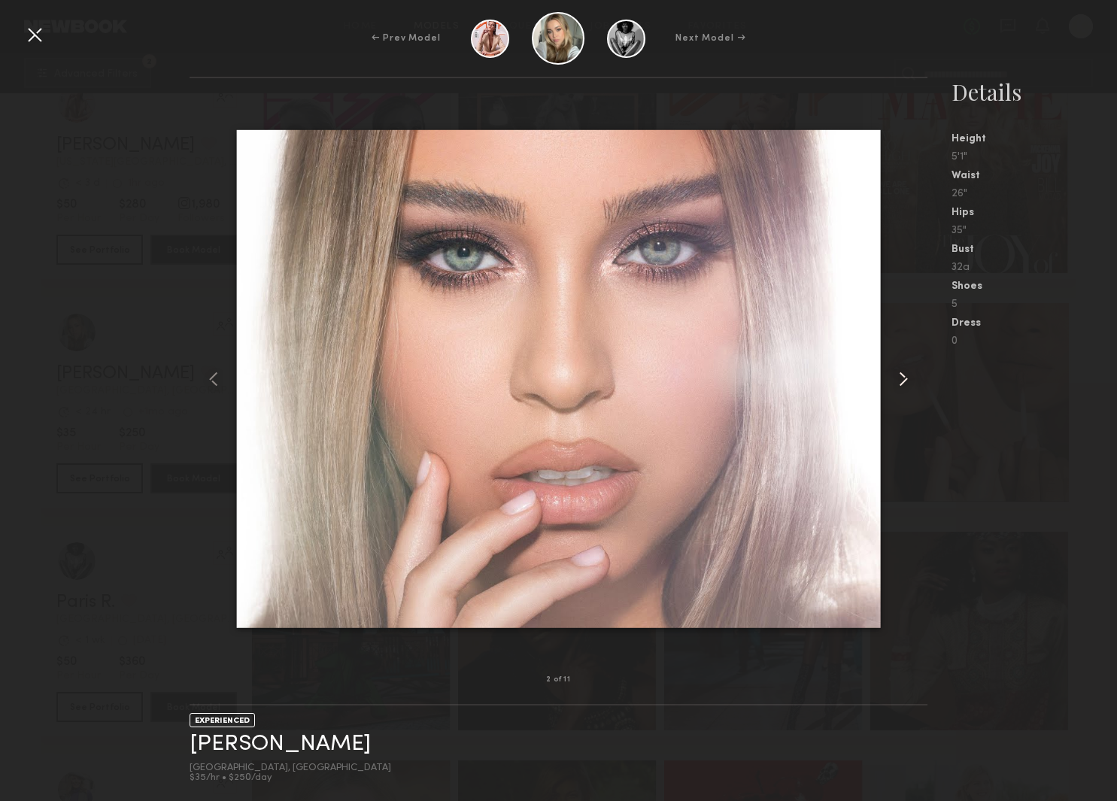
click at [899, 387] on common-icon at bounding box center [903, 379] width 24 height 24
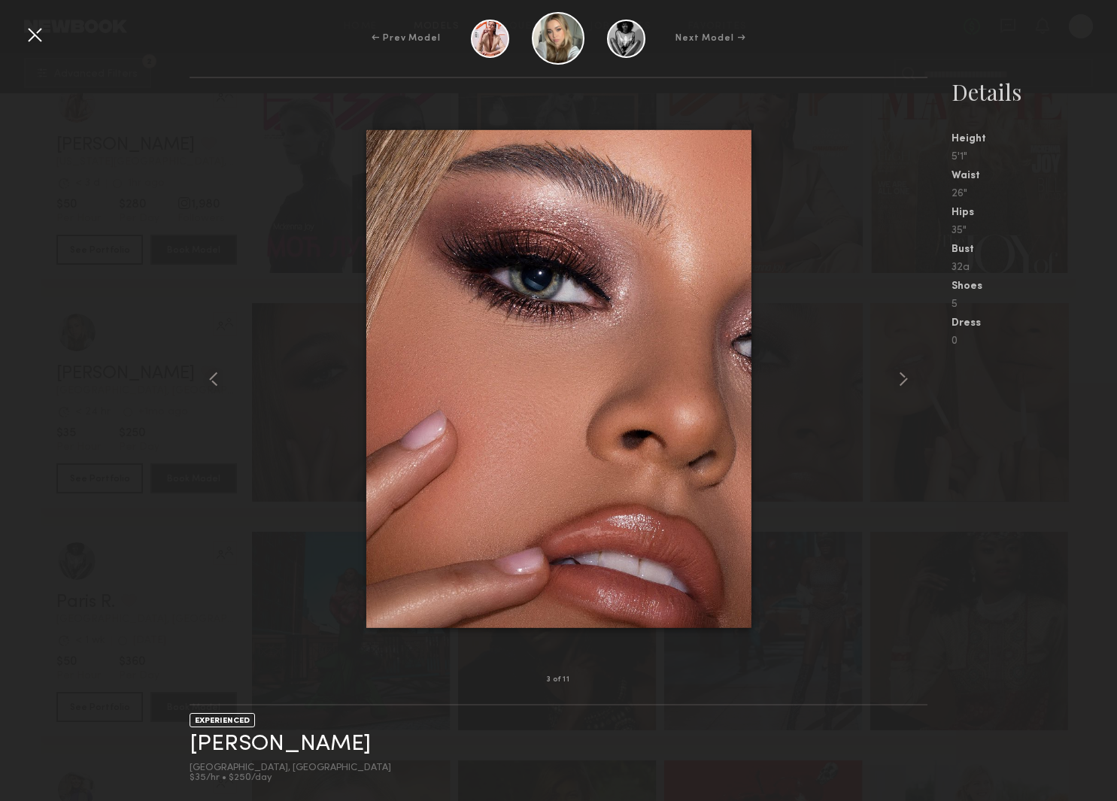
click at [1001, 415] on nb-gallery-model-stats "Details Height 5'1" Waist 26" Hips 35" Bust 32a Shoes 5 Dress 0" at bounding box center [1022, 439] width 190 height 724
click at [23, 44] on div at bounding box center [35, 35] width 24 height 24
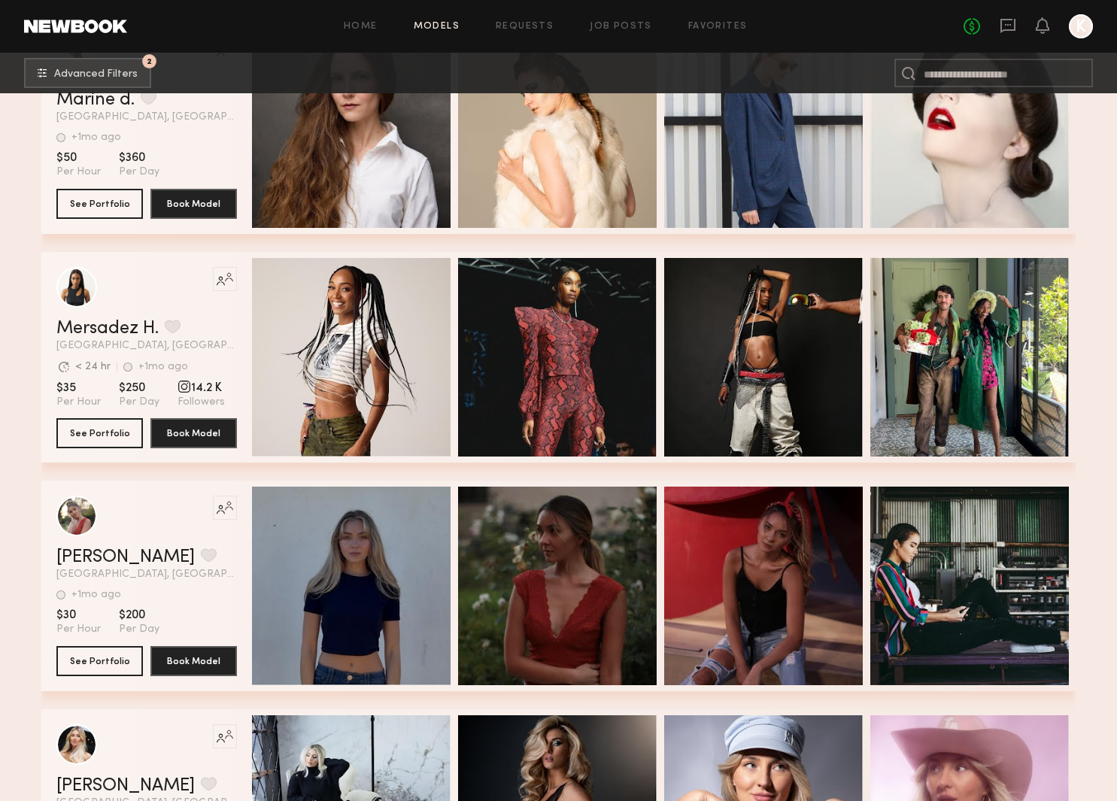
scroll to position [4437, 0]
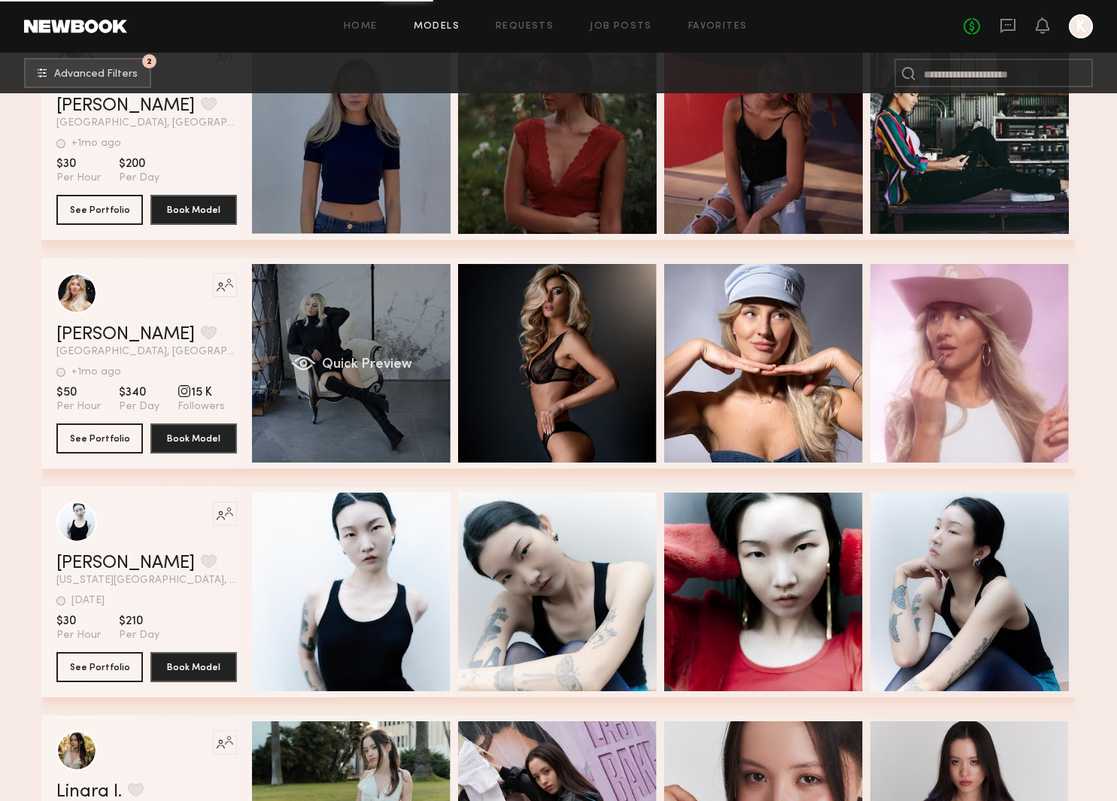
click at [334, 371] on span "Quick Preview" at bounding box center [367, 365] width 90 height 14
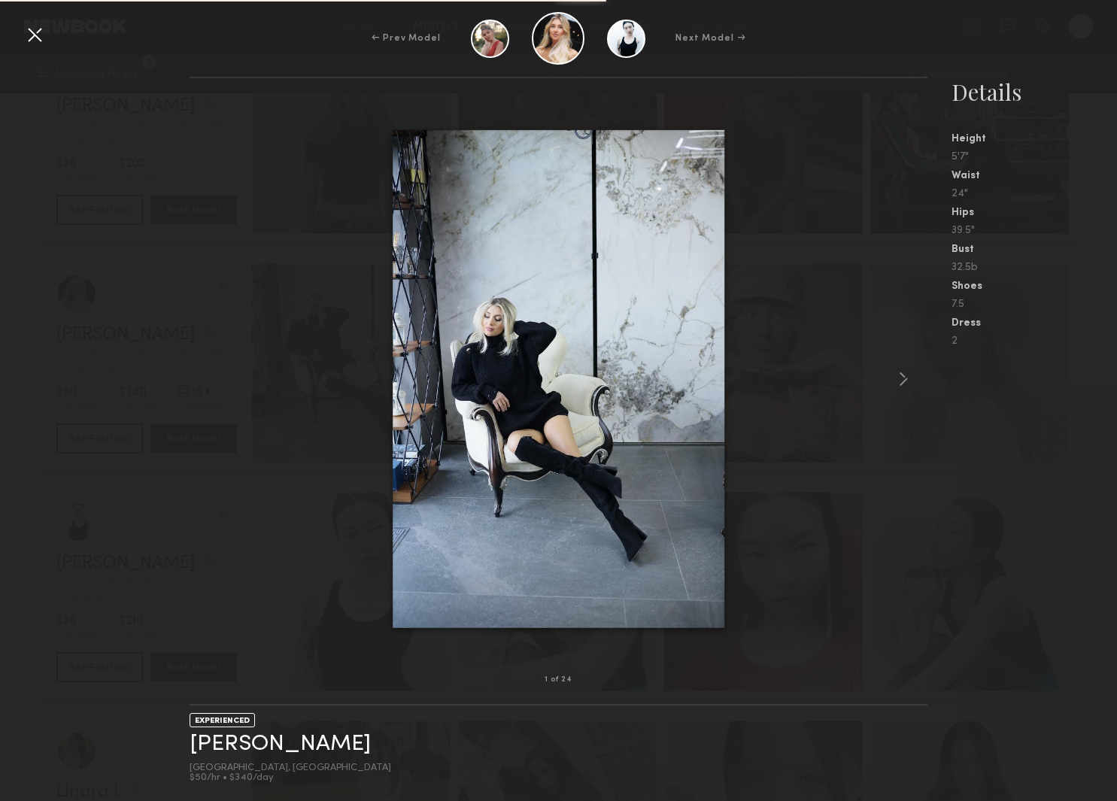
click at [44, 36] on div at bounding box center [35, 35] width 24 height 24
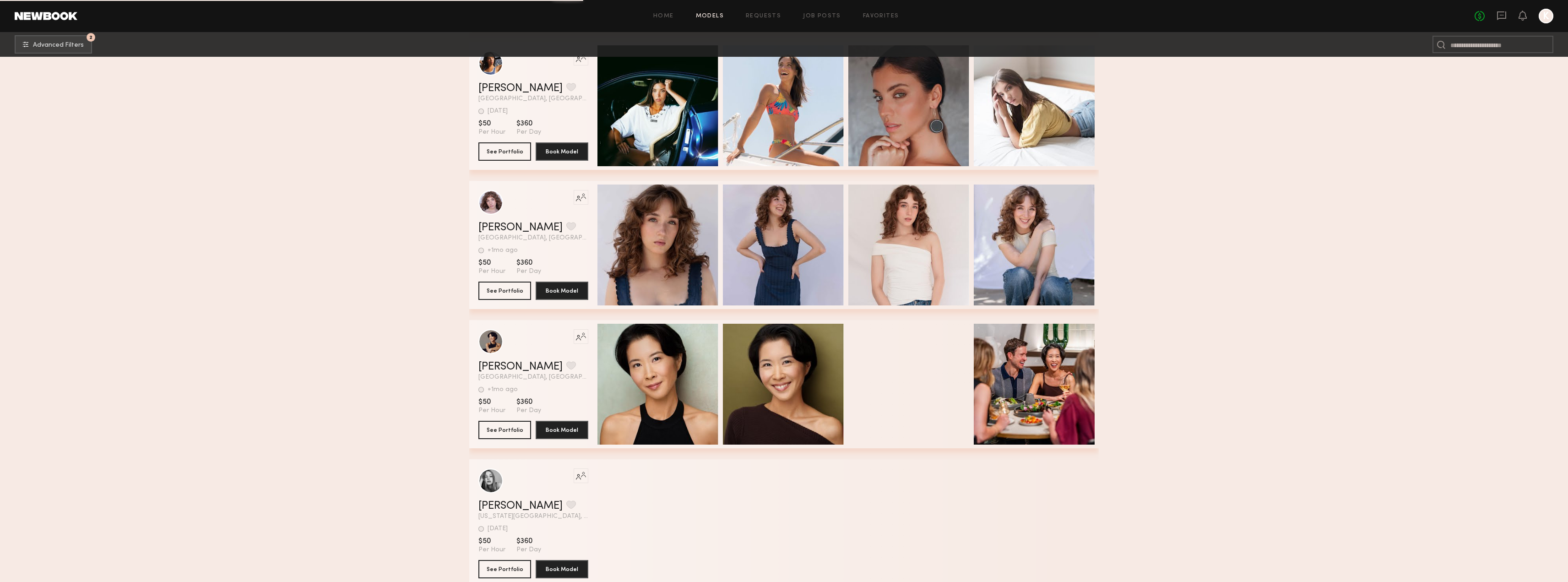
scroll to position [8012, 0]
